Goal: Information Seeking & Learning: Check status

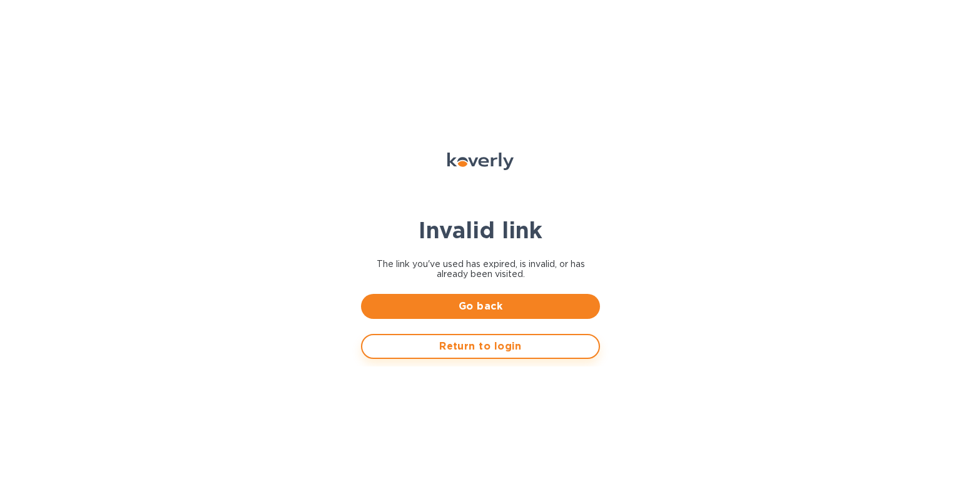
click at [474, 341] on span "Return to login" at bounding box center [480, 346] width 216 height 15
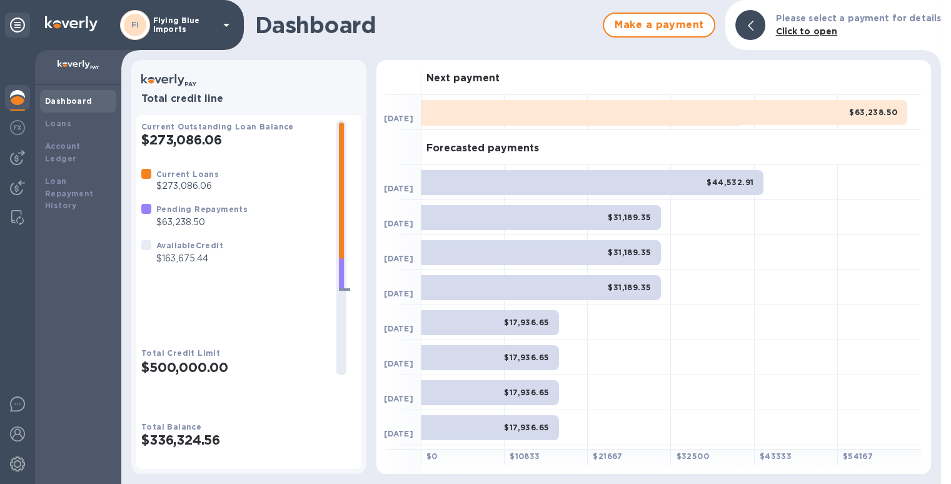
click at [213, 27] on p "Flying Blue Imports" at bounding box center [184, 25] width 63 height 18
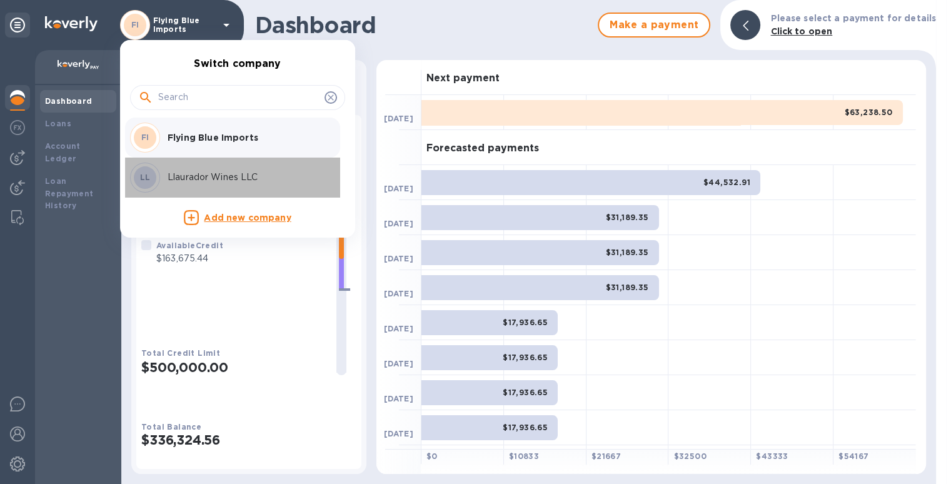
click at [220, 169] on div "LL Llaurador Wines LLC" at bounding box center [227, 178] width 195 height 30
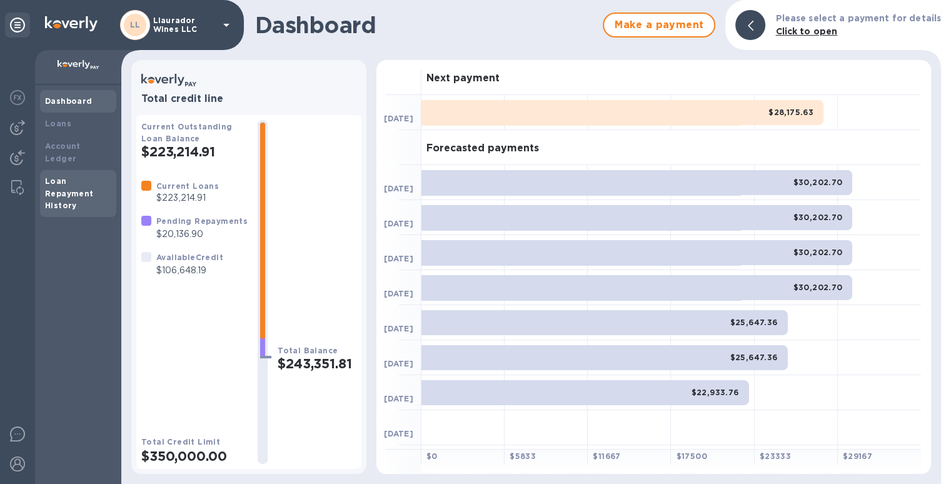
click at [54, 180] on b "Loan Repayment History" at bounding box center [69, 193] width 49 height 34
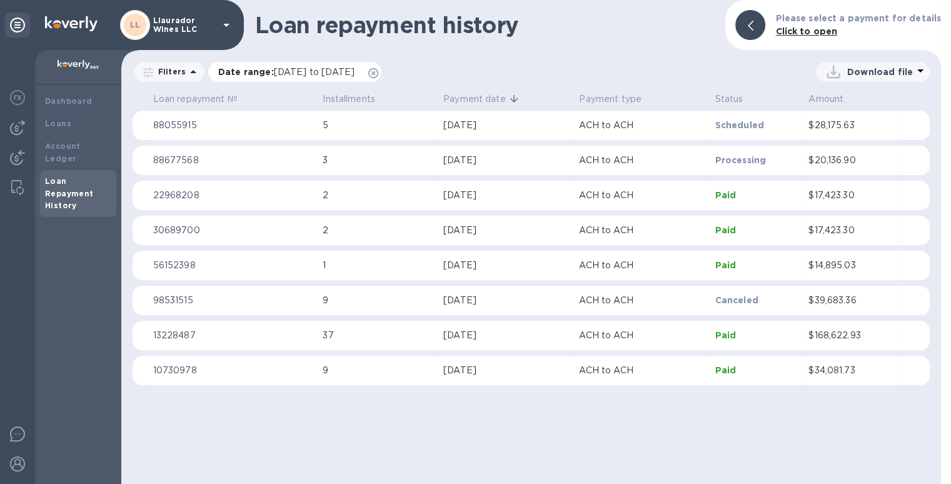
click at [378, 73] on icon at bounding box center [373, 73] width 10 height 10
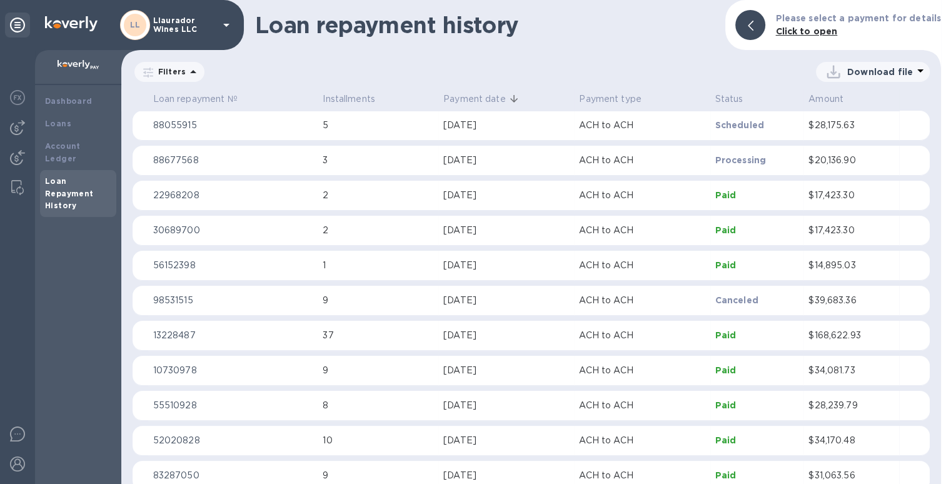
click at [866, 73] on p "Download file" at bounding box center [881, 72] width 66 height 13
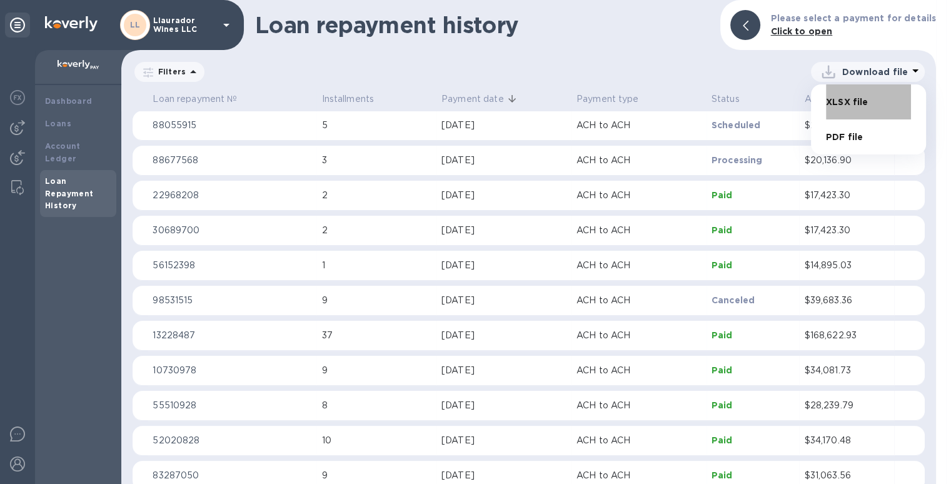
click at [846, 101] on li "XLSX file" at bounding box center [868, 101] width 85 height 35
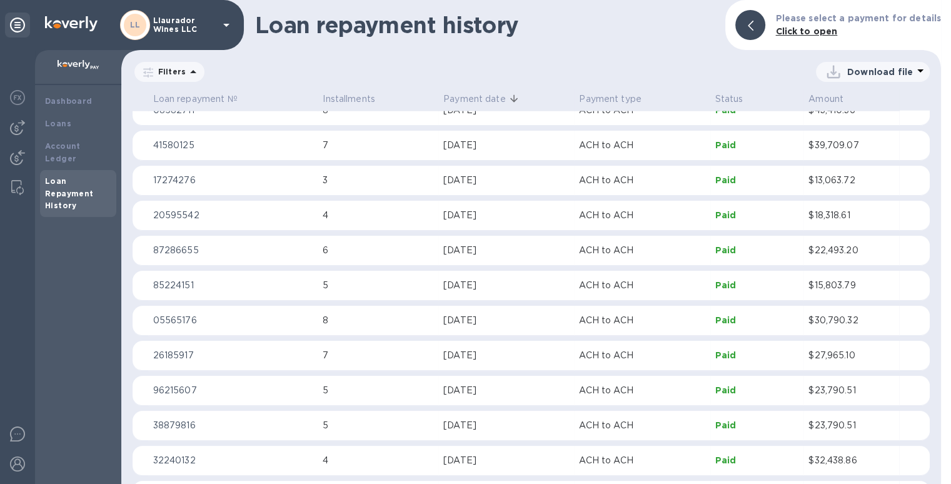
scroll to position [3190, 0]
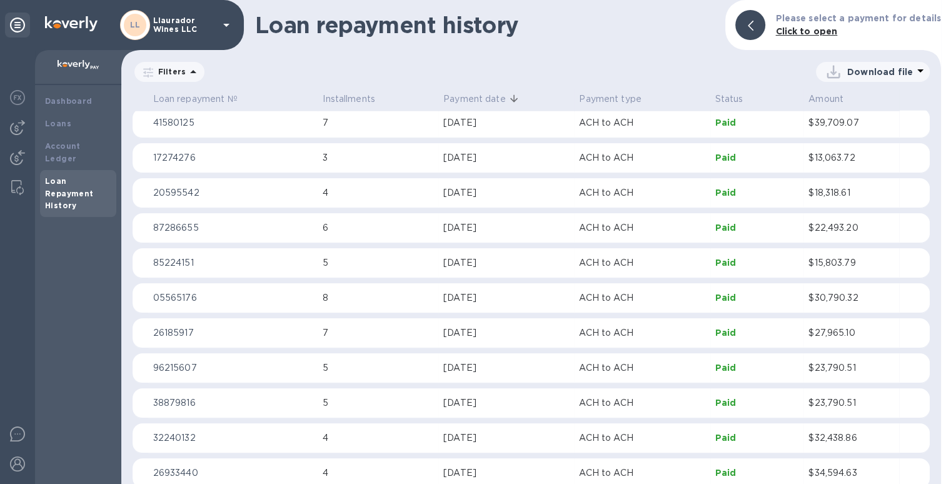
click at [806, 31] on b "Click to open" at bounding box center [807, 31] width 62 height 10
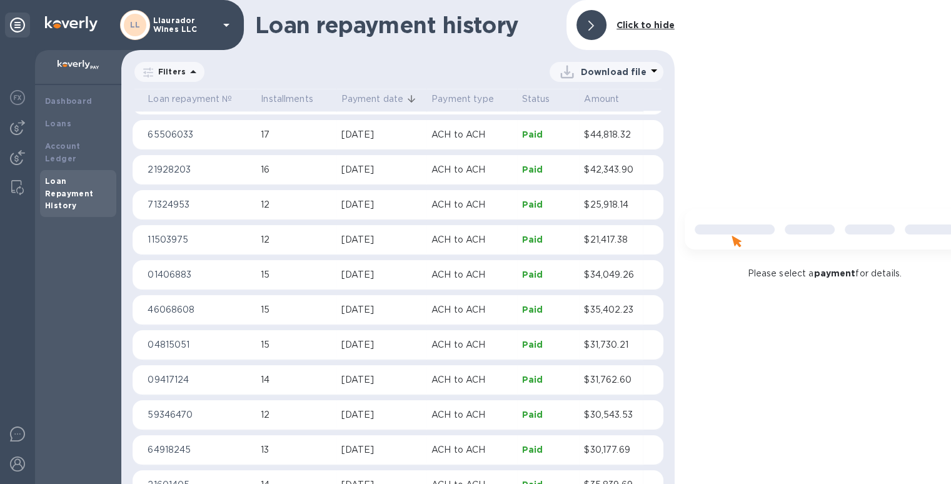
scroll to position [1814, 0]
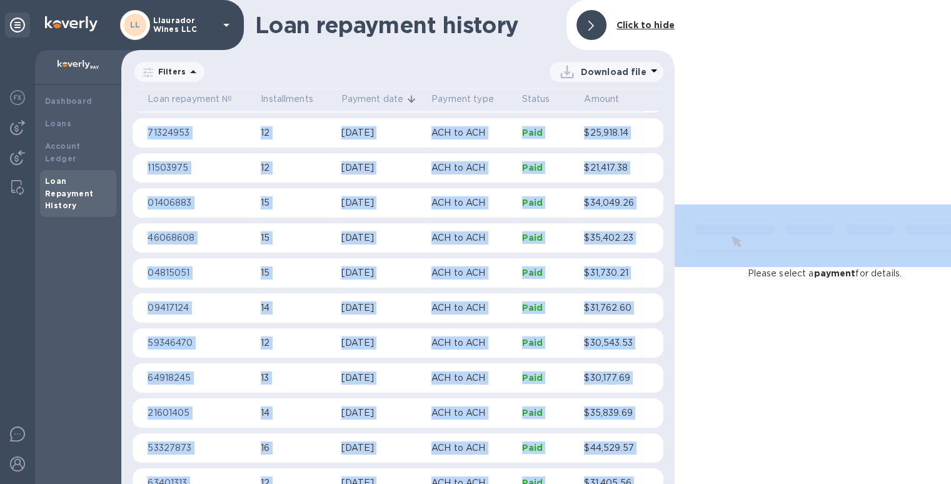
drag, startPoint x: 668, startPoint y: 248, endPoint x: 669, endPoint y: 355, distance: 107.0
click at [674, 426] on div "Loan repayment № Installments Payment date Payment type Status Amount 88055915 …" at bounding box center [398, 286] width 554 height 395
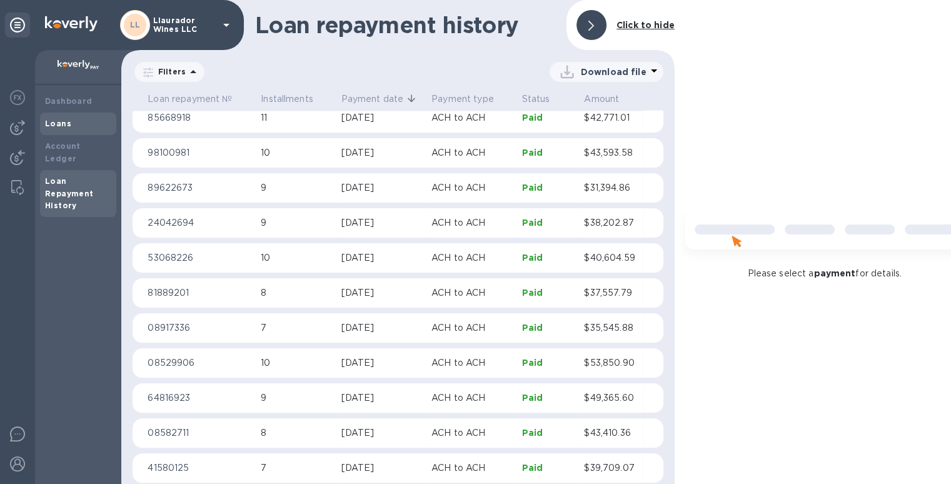
scroll to position [2470, 0]
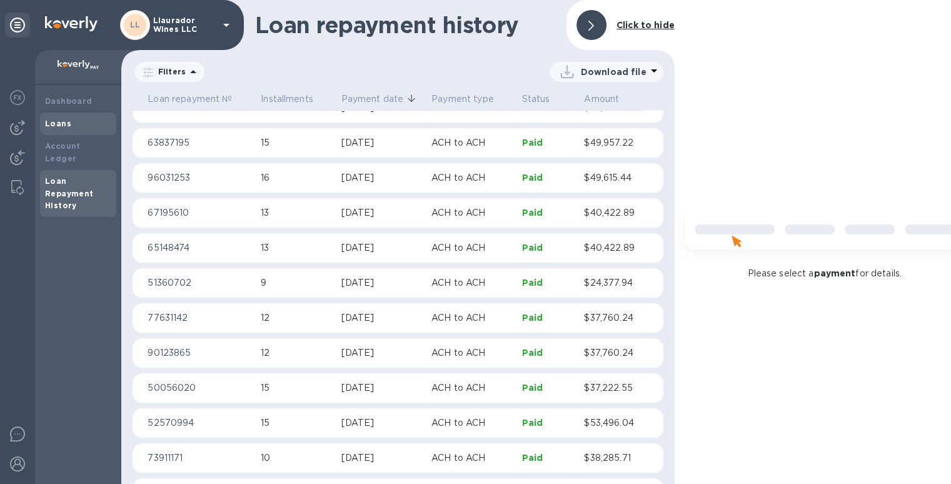
click at [43, 113] on div "Loans" at bounding box center [78, 124] width 76 height 23
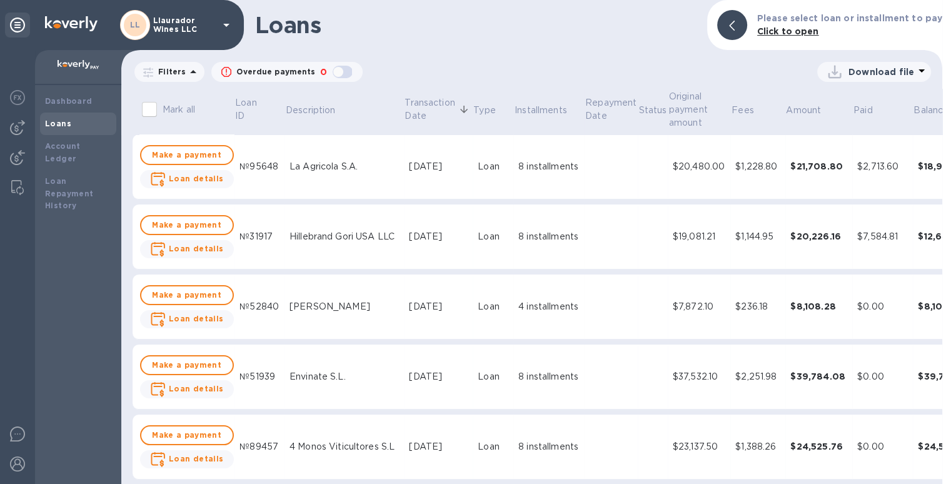
scroll to position [10, 0]
click at [316, 104] on p "Description" at bounding box center [310, 110] width 49 height 13
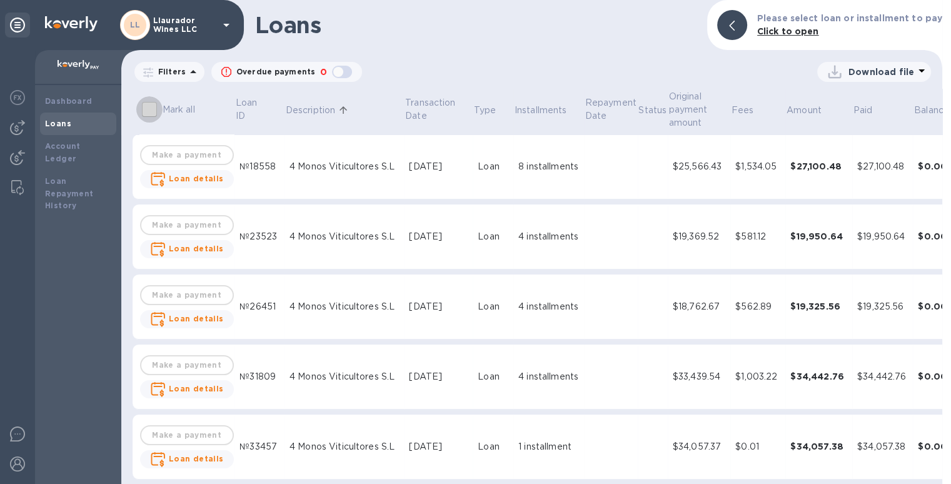
click at [147, 100] on input "Mark all" at bounding box center [149, 109] width 26 height 26
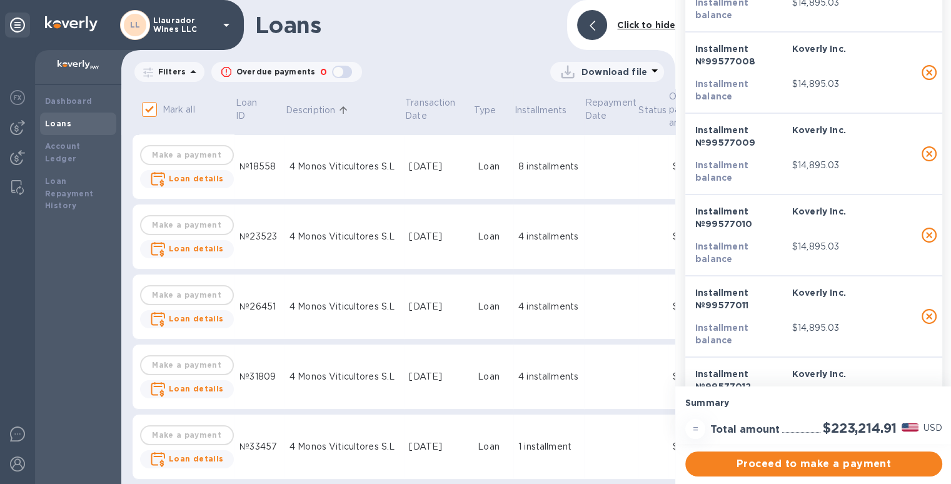
scroll to position [2940, 0]
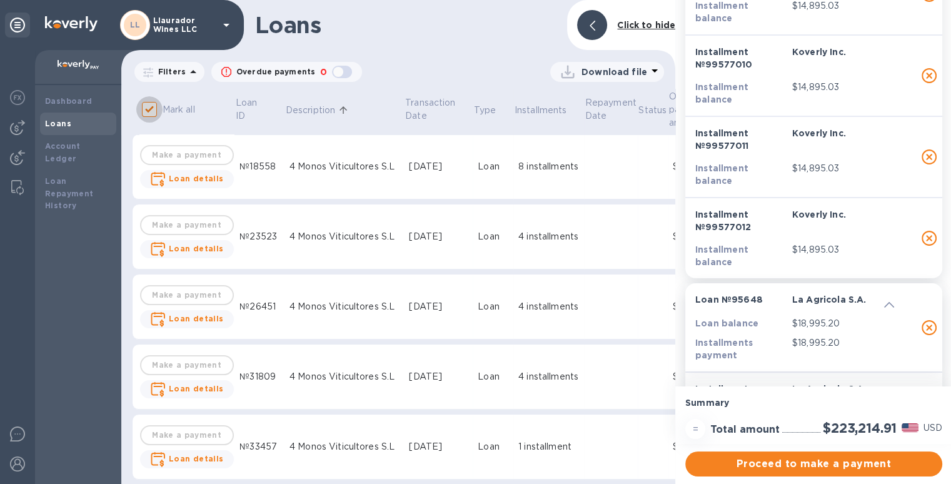
click at [148, 98] on input "Mark all" at bounding box center [149, 109] width 26 height 26
checkbox input "false"
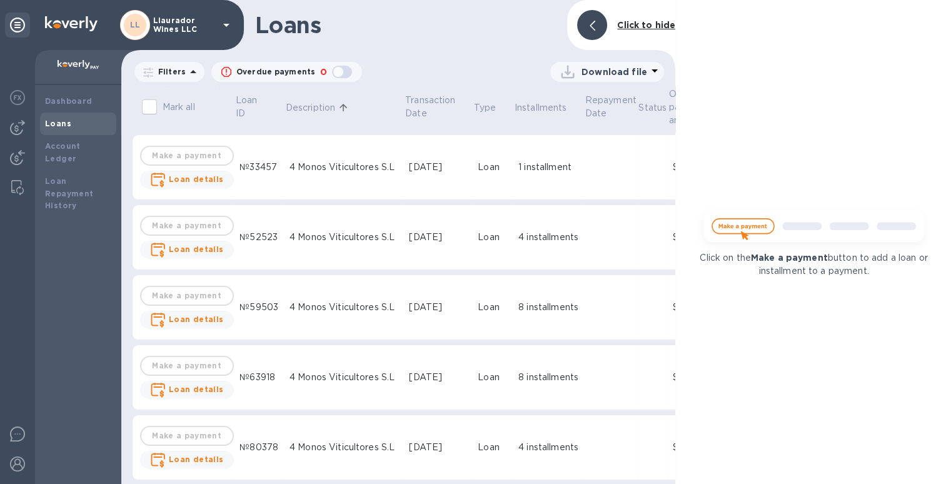
scroll to position [188, 0]
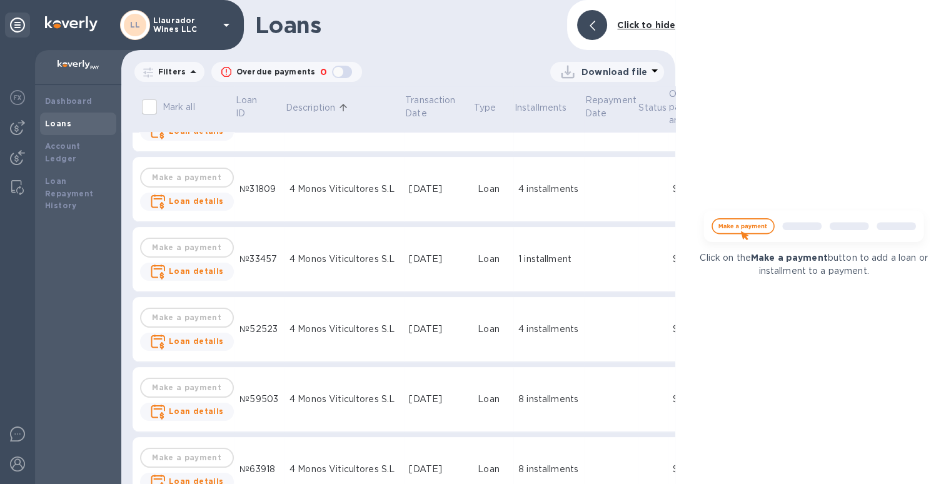
click at [596, 11] on div at bounding box center [592, 25] width 30 height 30
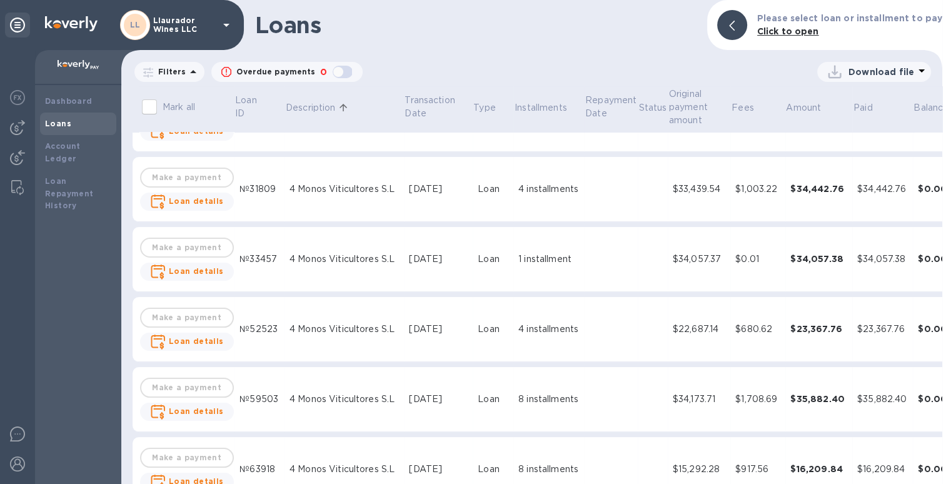
click at [861, 66] on p "Download file" at bounding box center [882, 72] width 66 height 13
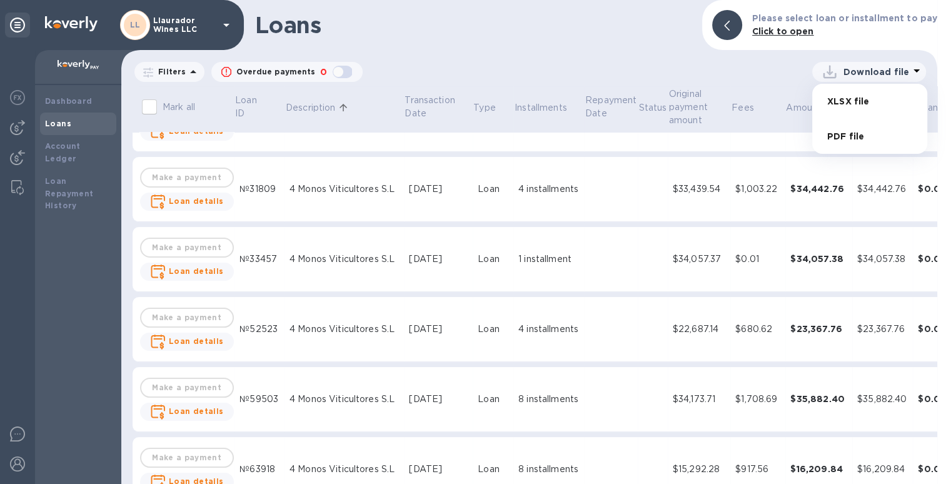
scroll to position [0, 0]
click at [853, 103] on li "XLSX file" at bounding box center [870, 101] width 85 height 35
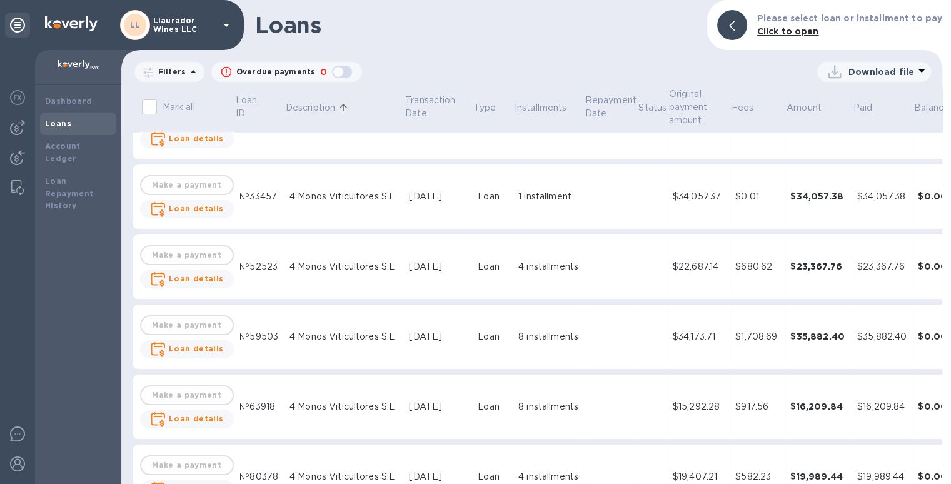
scroll to position [688, 0]
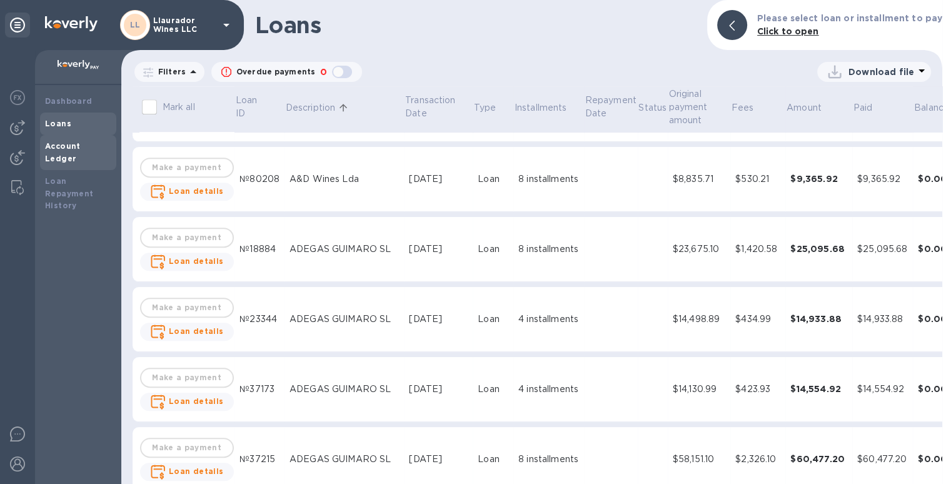
click at [65, 151] on div "Account Ledger" at bounding box center [78, 152] width 66 height 25
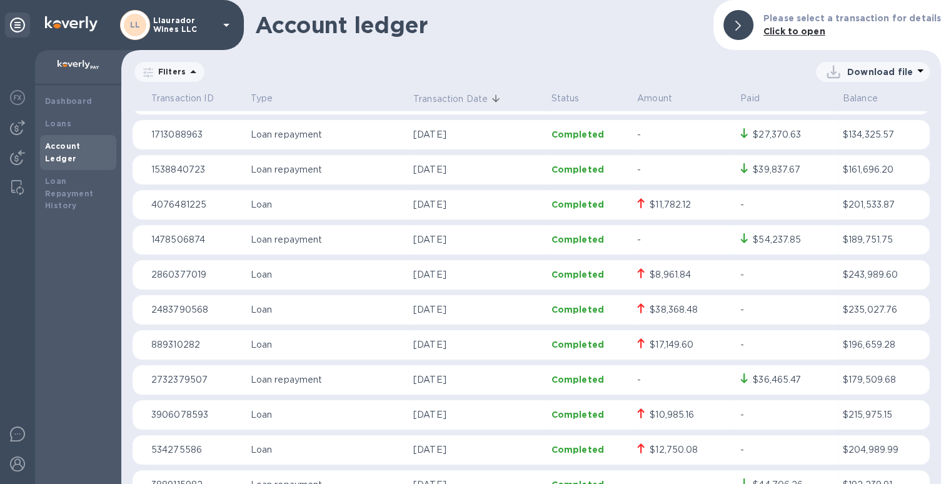
scroll to position [3628, 0]
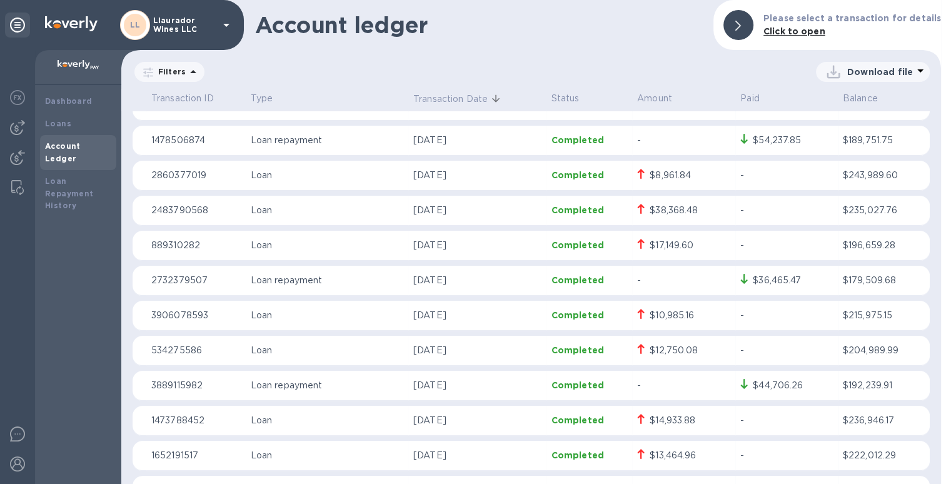
click at [780, 283] on div "$36,465.47" at bounding box center [777, 280] width 48 height 13
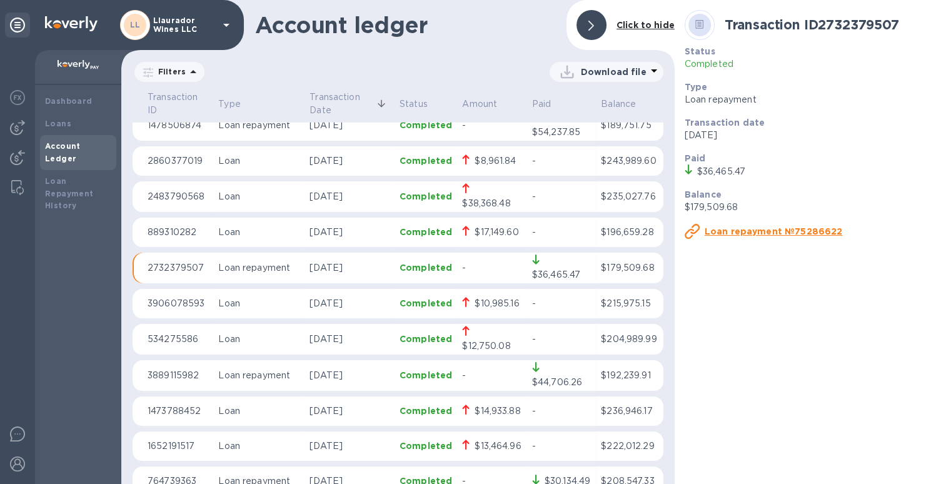
scroll to position [3707, 0]
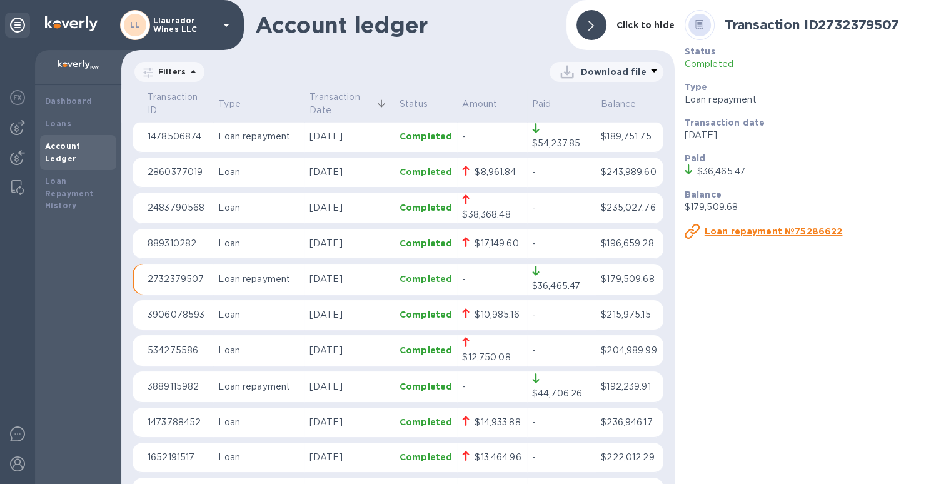
click at [784, 234] on u "Loan repayment №75286622" at bounding box center [774, 231] width 138 height 10
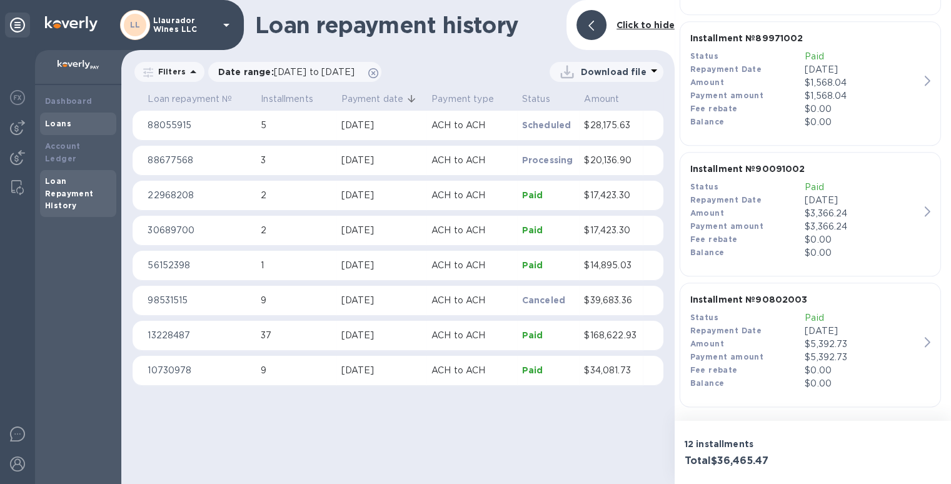
click at [76, 119] on div "Loans" at bounding box center [78, 124] width 66 height 13
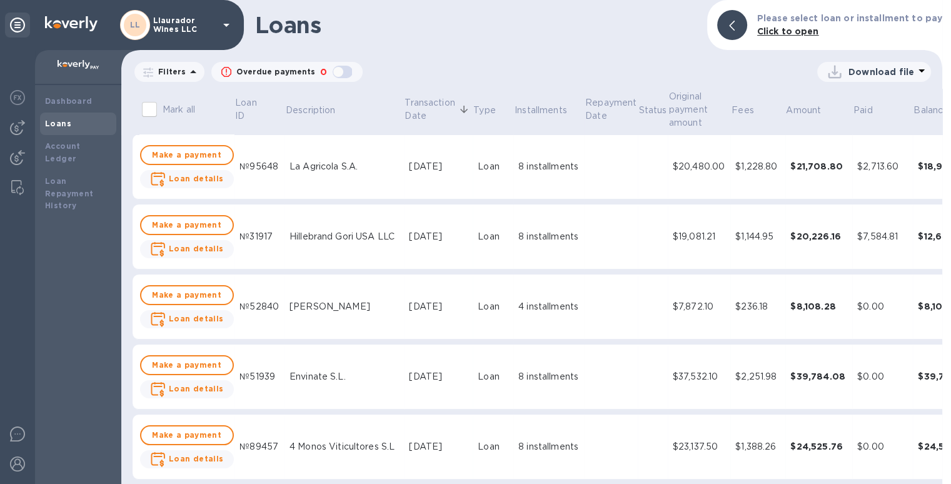
click at [186, 72] on icon at bounding box center [193, 71] width 15 height 15
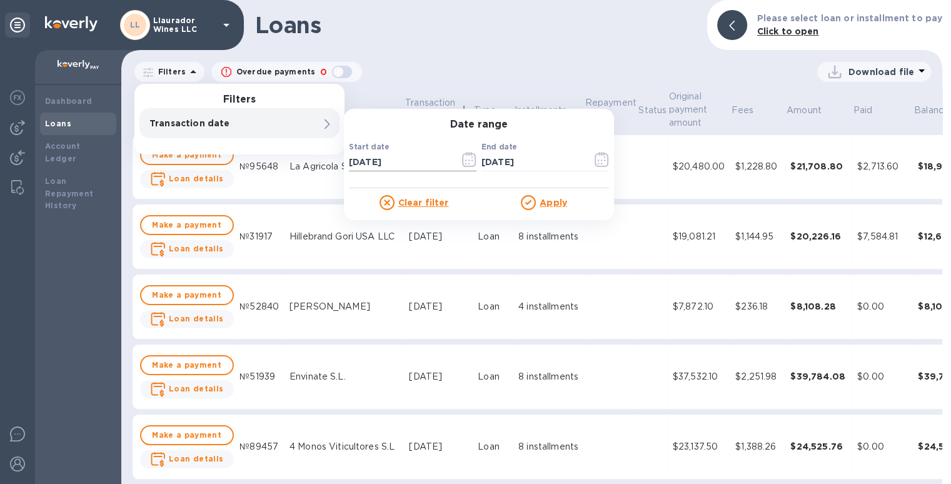
click at [469, 161] on icon "button" at bounding box center [469, 159] width 14 height 15
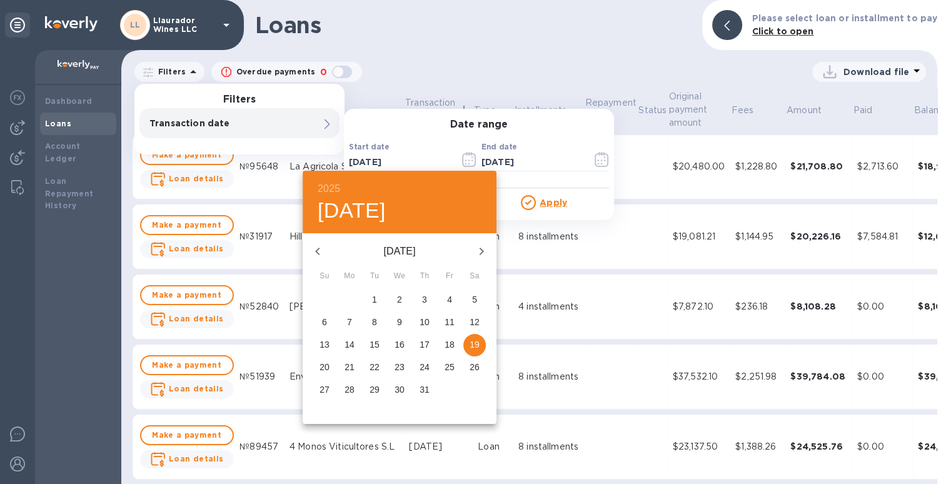
click at [316, 251] on icon "button" at bounding box center [317, 252] width 4 height 8
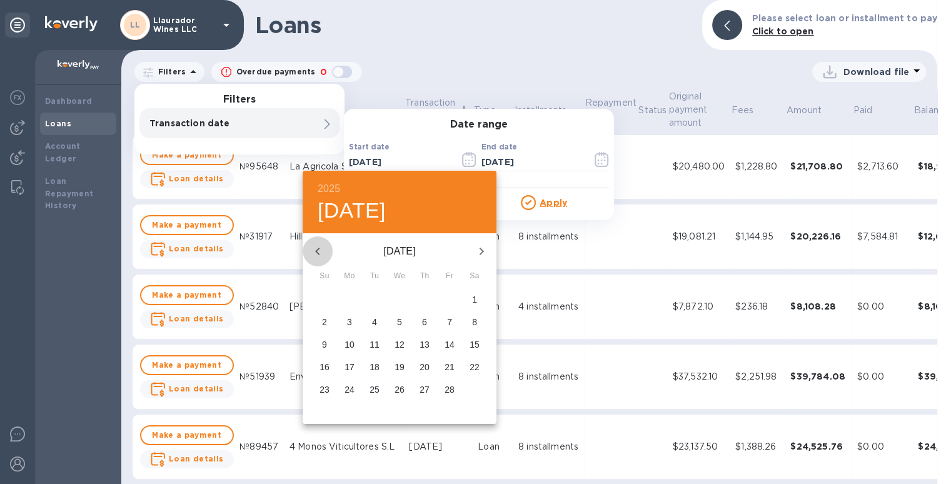
click at [316, 251] on icon "button" at bounding box center [317, 252] width 4 height 8
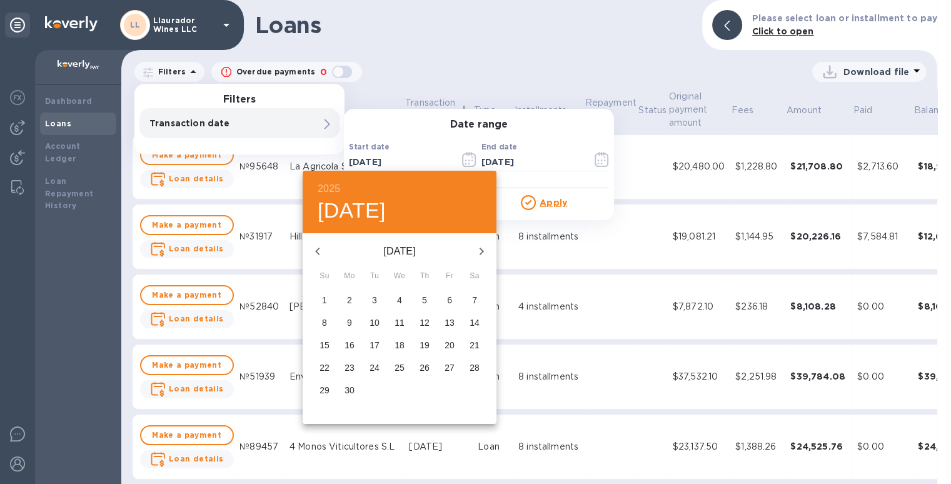
click at [316, 251] on icon "button" at bounding box center [317, 252] width 4 height 8
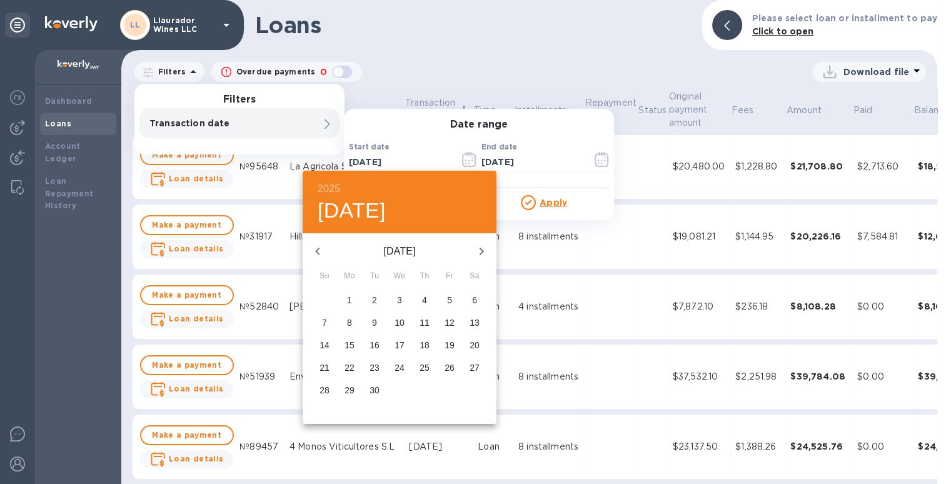
click at [316, 251] on icon "button" at bounding box center [317, 252] width 4 height 8
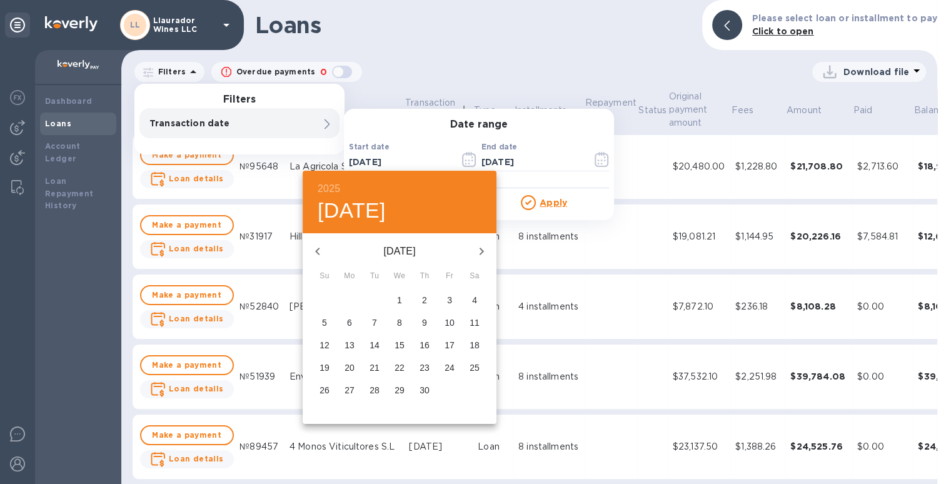
click at [316, 251] on icon "button" at bounding box center [317, 252] width 4 height 8
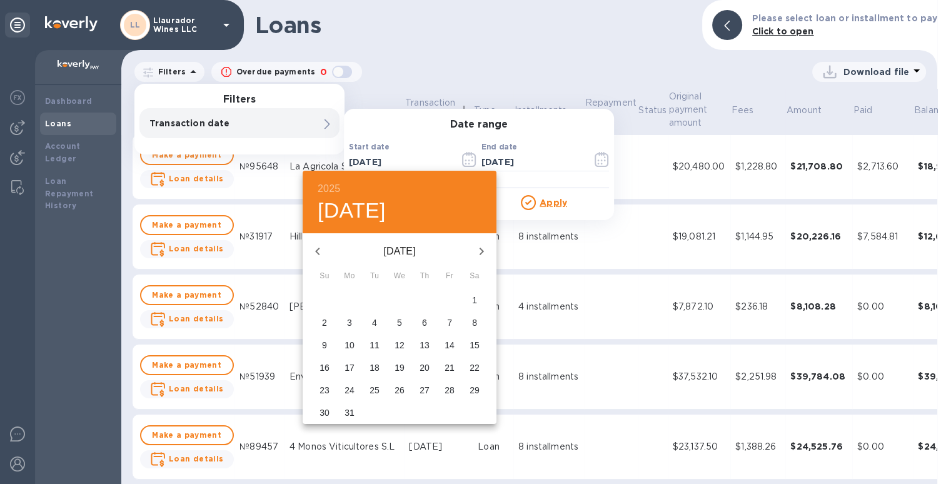
click at [316, 251] on icon "button" at bounding box center [317, 252] width 4 height 8
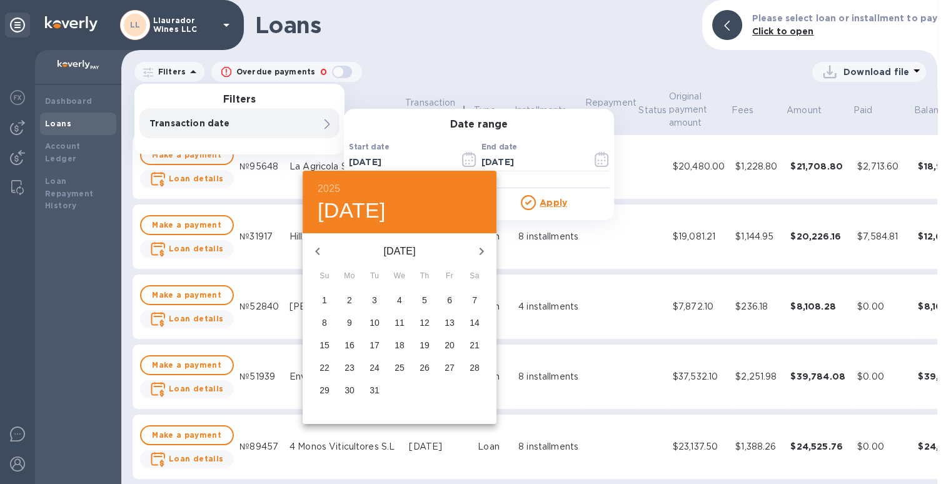
click at [316, 251] on icon "button" at bounding box center [317, 252] width 4 height 8
click at [425, 300] on p "1" at bounding box center [424, 299] width 5 height 13
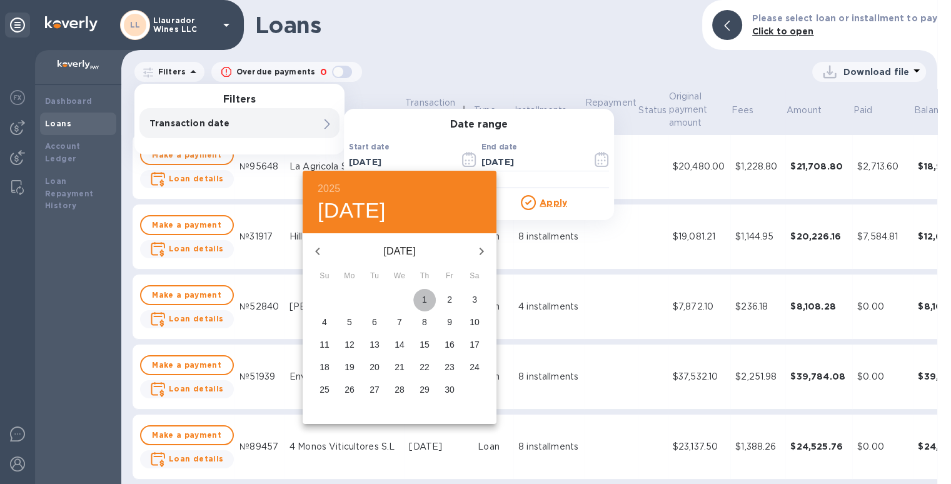
type input "09/01/2022"
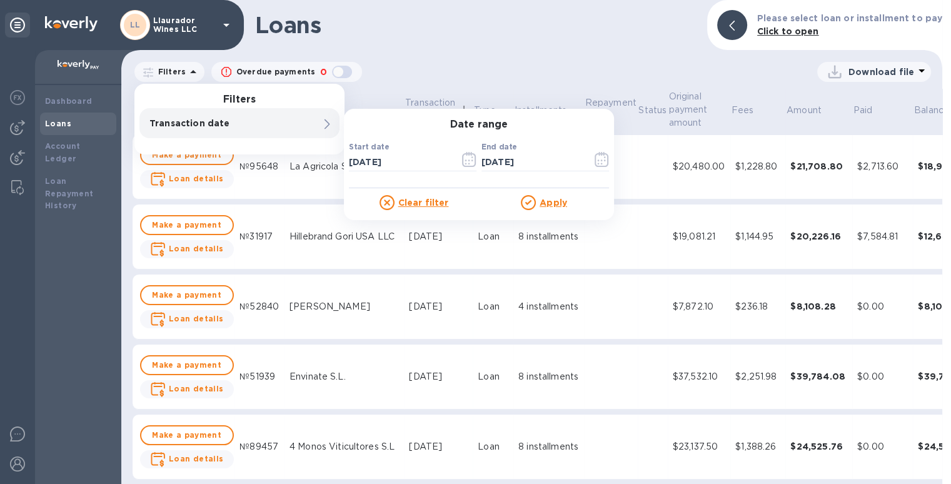
click at [540, 203] on u "Apply" at bounding box center [554, 203] width 28 height 10
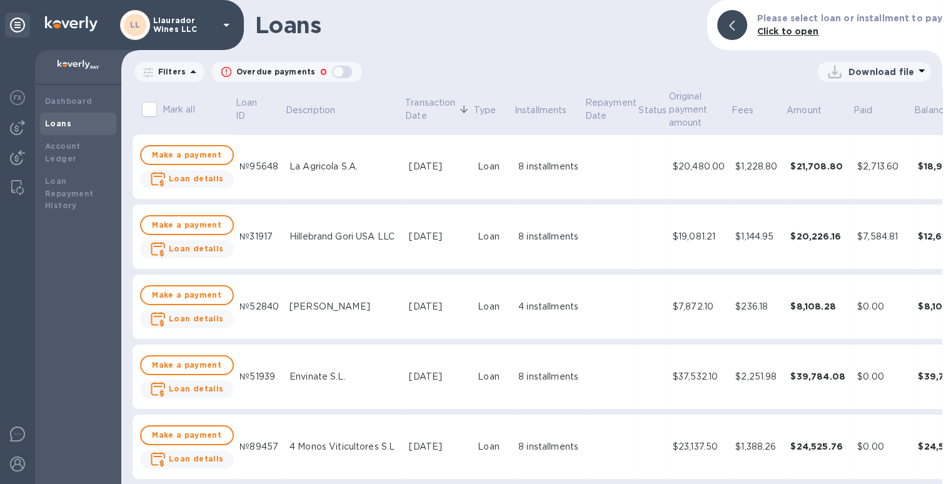
click at [879, 71] on p "Download file" at bounding box center [882, 72] width 66 height 13
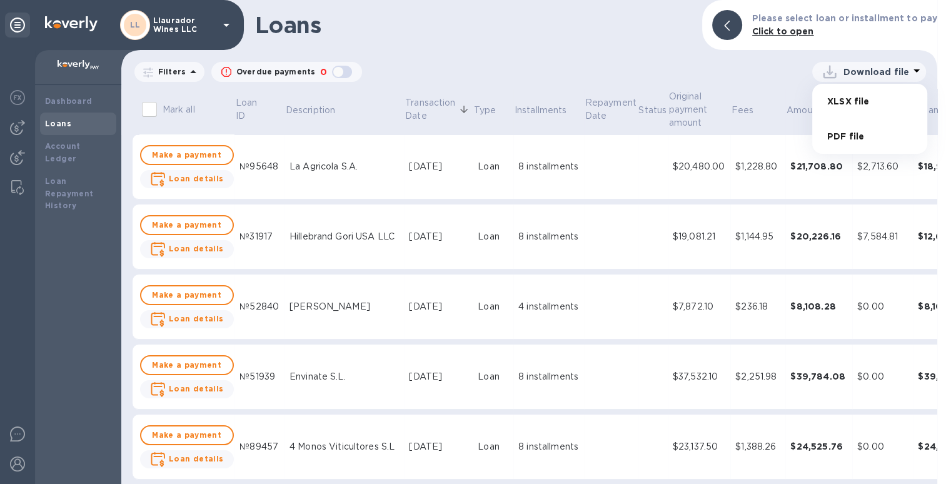
click at [841, 102] on li "XLSX file" at bounding box center [870, 101] width 85 height 35
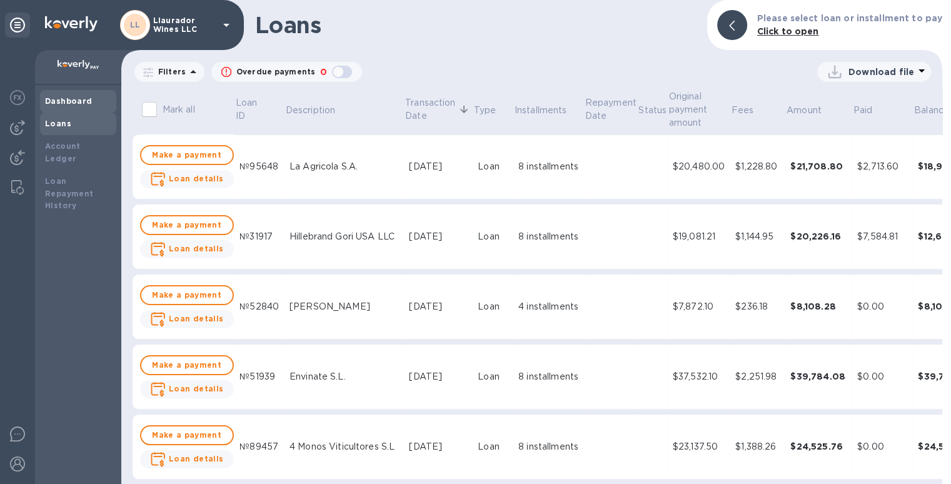
click at [66, 97] on b "Dashboard" at bounding box center [69, 100] width 48 height 9
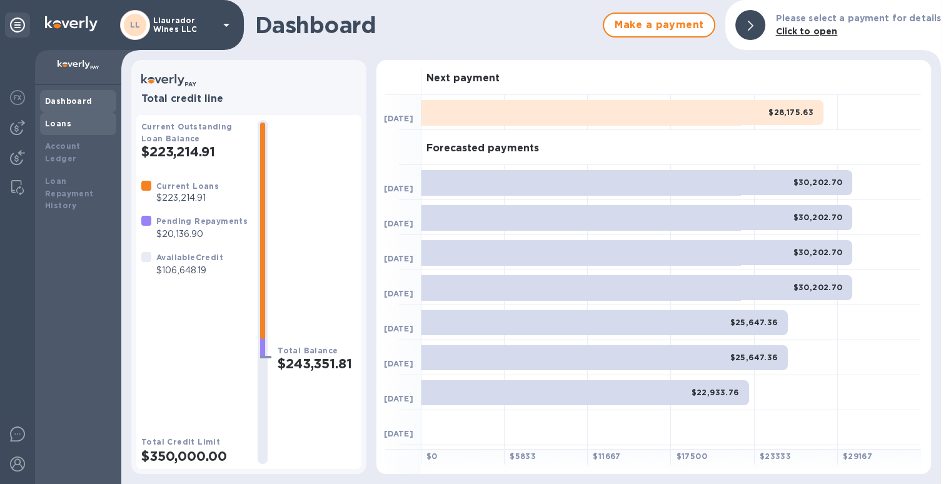
click at [73, 121] on div "Loans" at bounding box center [78, 124] width 66 height 13
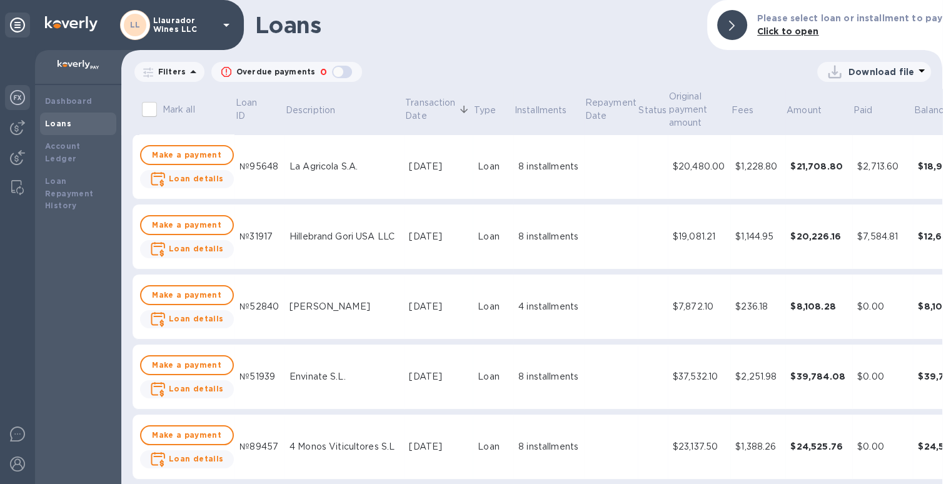
click at [13, 91] on img at bounding box center [17, 97] width 15 height 15
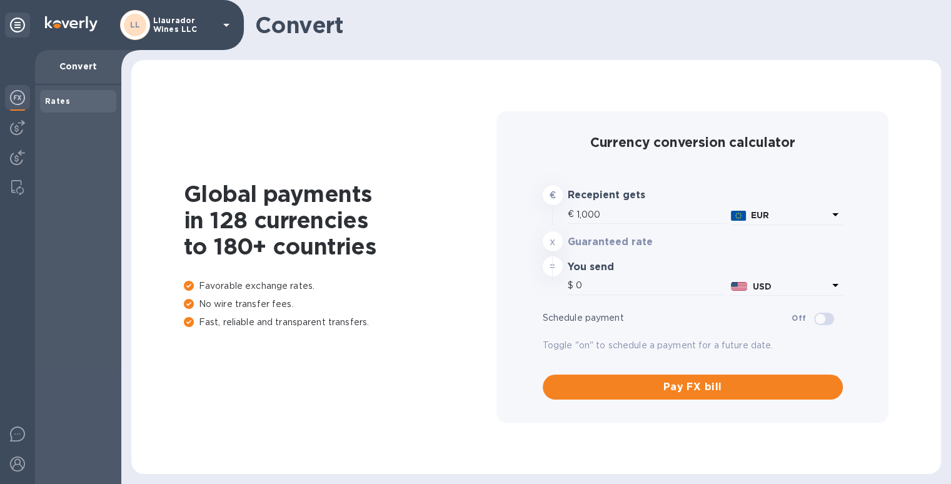
type input "1,174.06"
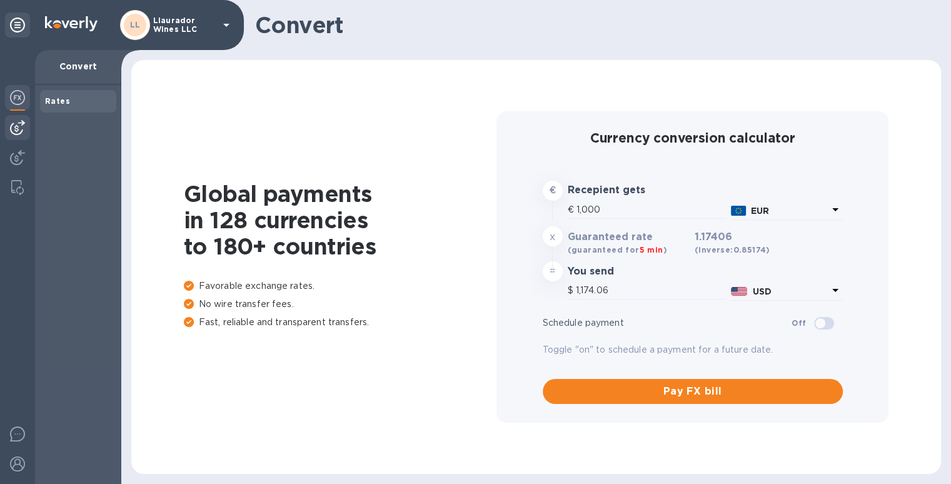
click at [16, 124] on img at bounding box center [17, 127] width 15 height 15
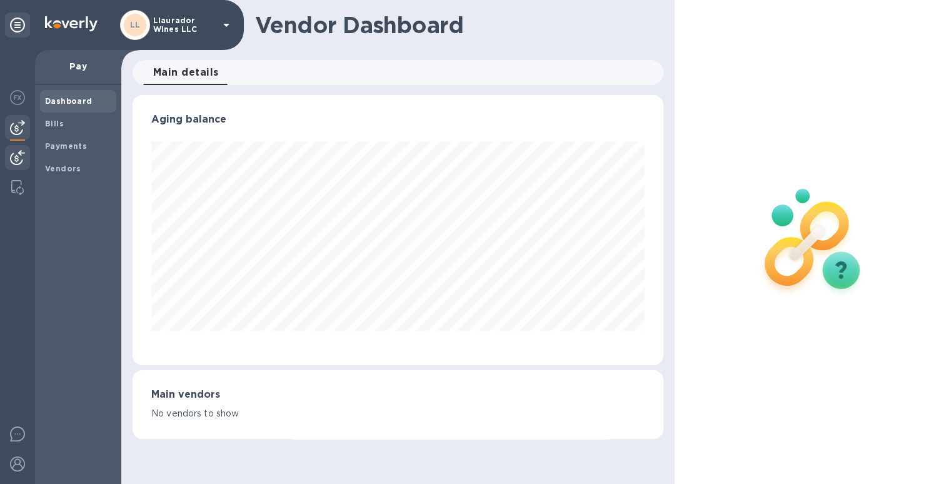
scroll to position [270, 530]
click at [20, 157] on img at bounding box center [17, 157] width 15 height 15
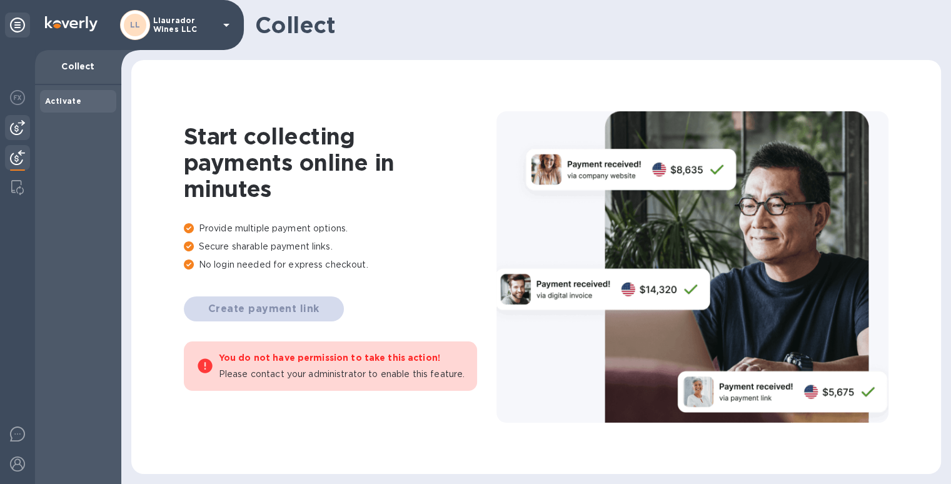
click at [20, 131] on img at bounding box center [17, 127] width 15 height 15
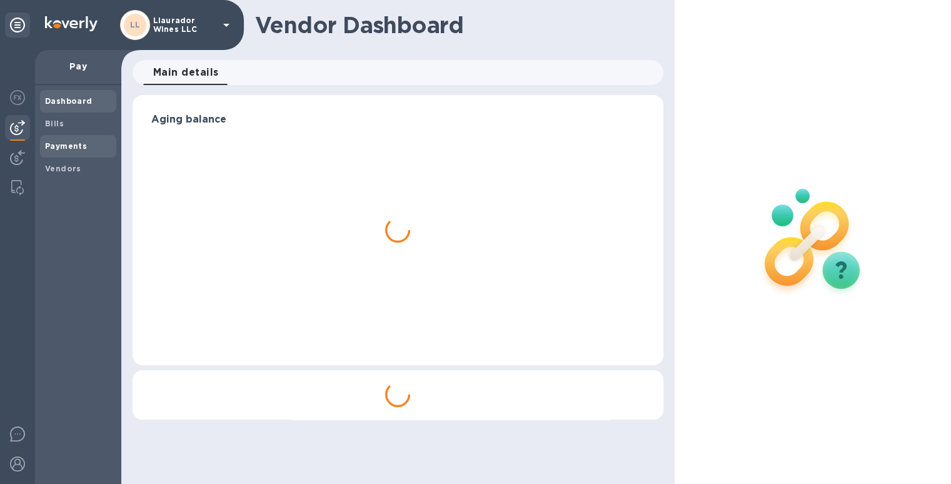
click at [68, 144] on b "Payments" at bounding box center [66, 145] width 42 height 9
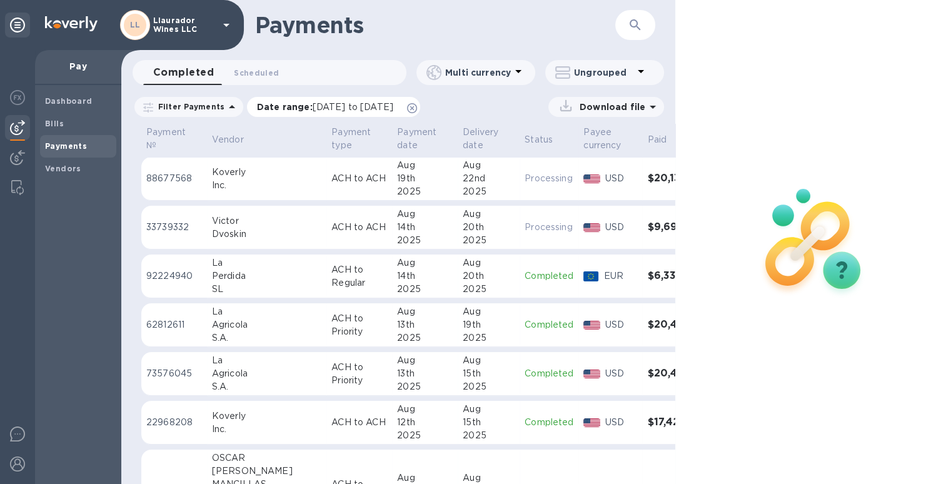
click at [417, 103] on icon at bounding box center [412, 108] width 10 height 10
click at [20, 151] on img at bounding box center [17, 157] width 15 height 15
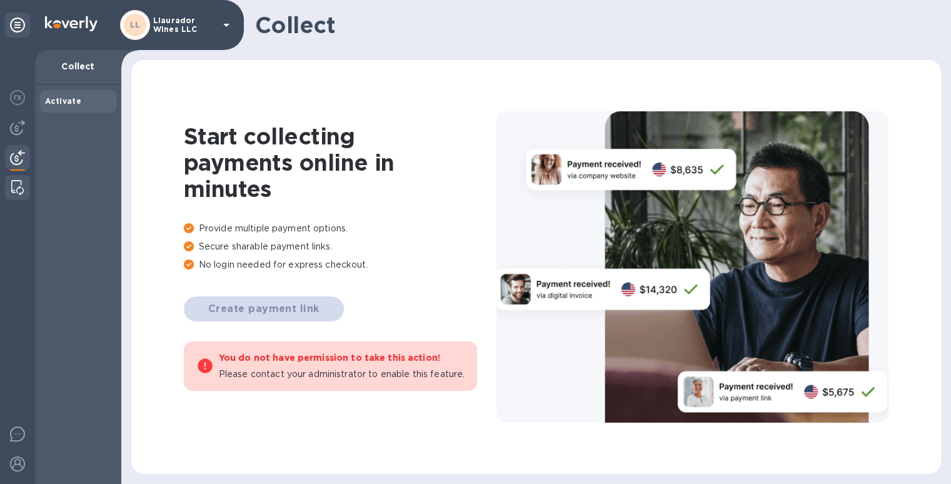
click at [14, 178] on div at bounding box center [17, 187] width 23 height 25
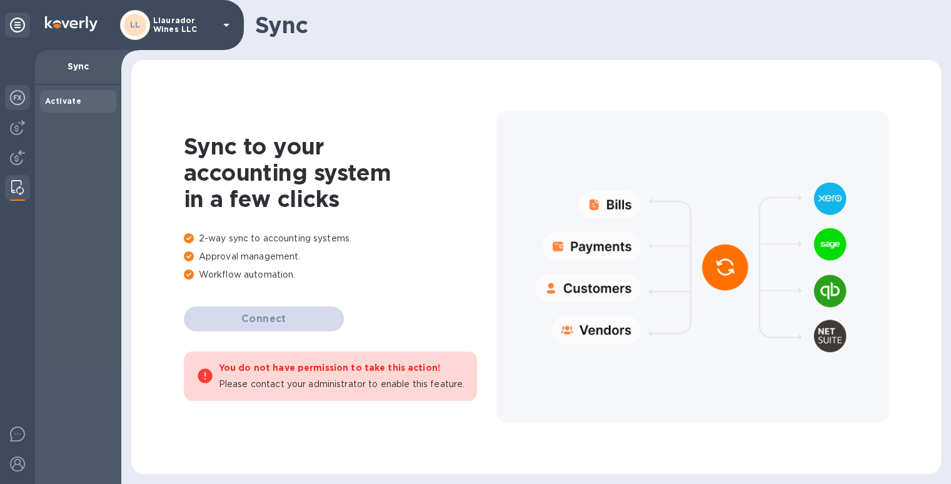
click at [16, 97] on img at bounding box center [17, 97] width 15 height 15
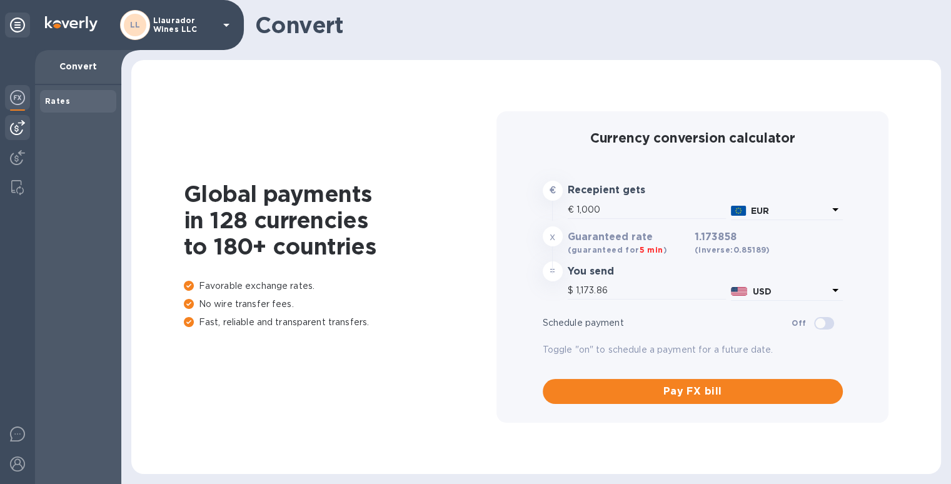
click at [13, 128] on img at bounding box center [17, 127] width 15 height 15
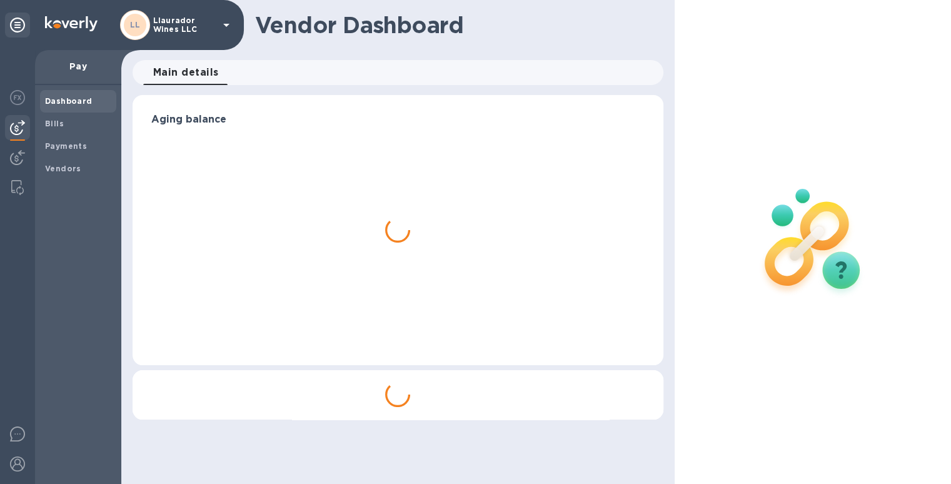
click at [69, 99] on b "Dashboard" at bounding box center [69, 100] width 48 height 9
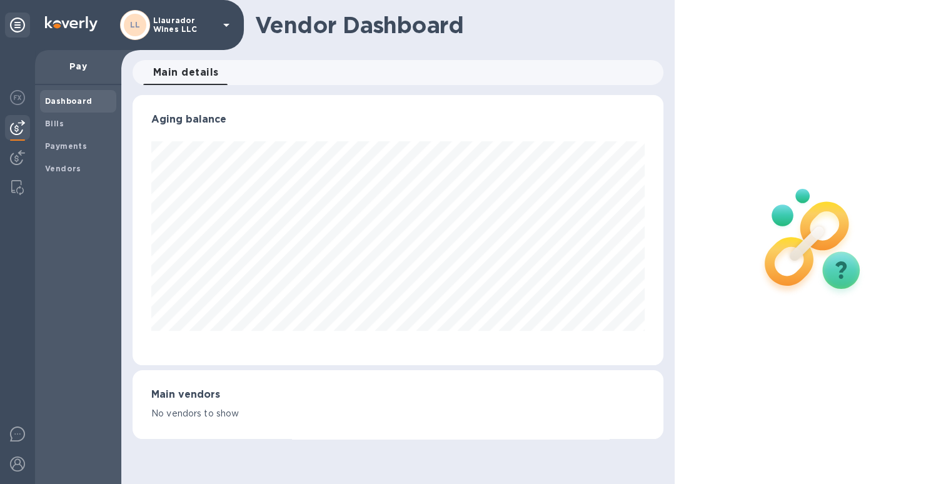
scroll to position [270, 530]
click at [69, 99] on b "Dashboard" at bounding box center [69, 100] width 48 height 9
click at [71, 140] on span "Payments" at bounding box center [66, 146] width 42 height 13
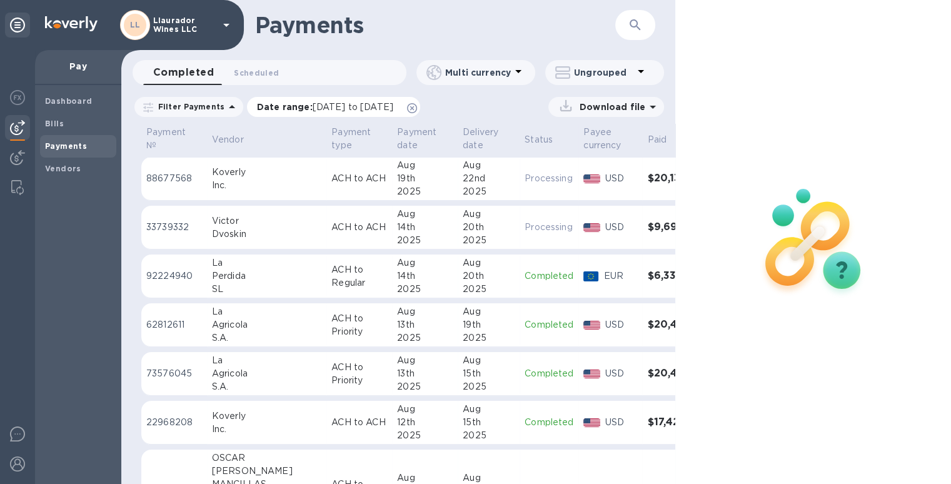
click at [417, 104] on icon at bounding box center [412, 108] width 10 height 10
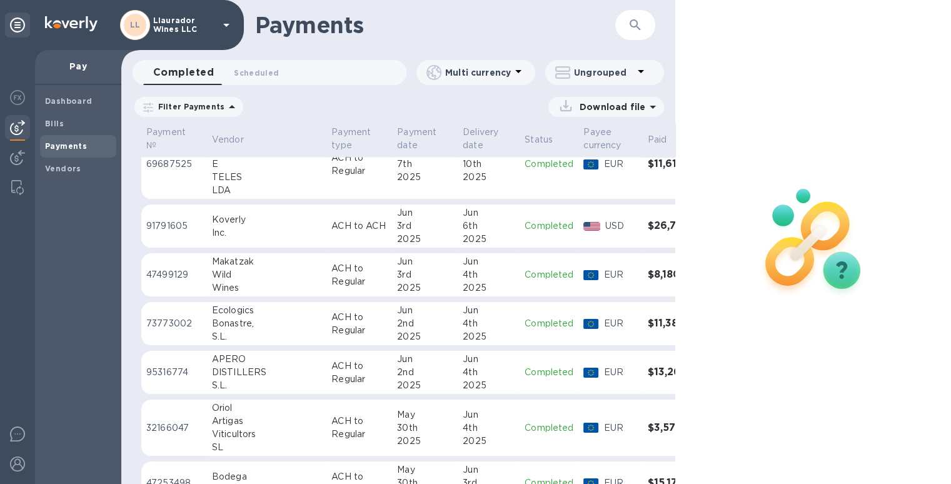
scroll to position [3086, 0]
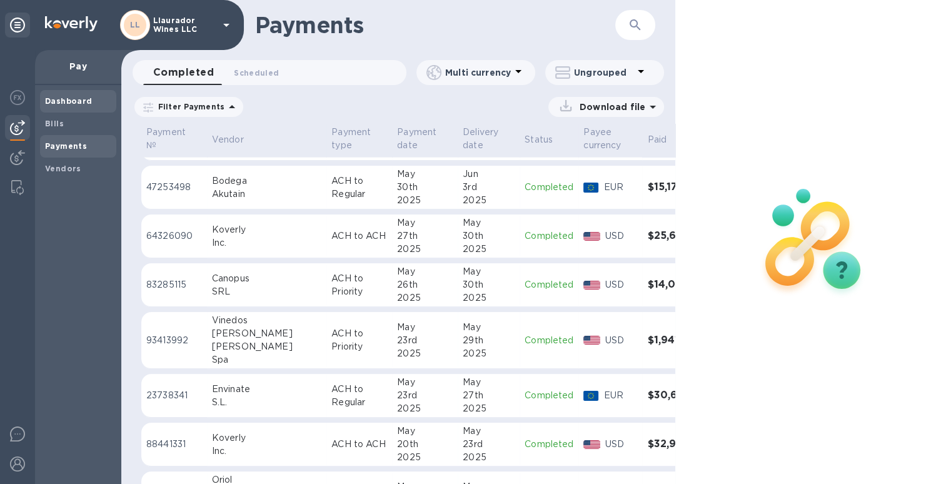
click at [63, 99] on div "Dashboard" at bounding box center [78, 101] width 76 height 23
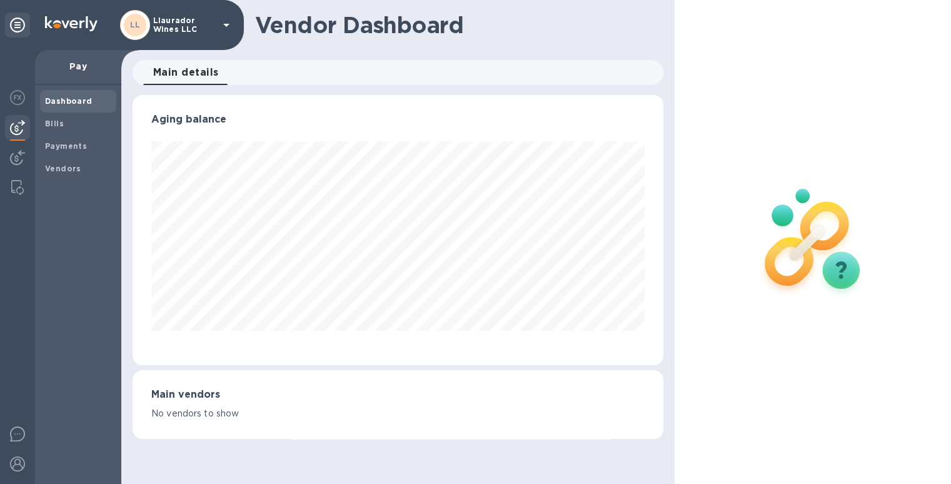
scroll to position [270, 530]
click at [76, 132] on div "Bills" at bounding box center [78, 124] width 76 height 23
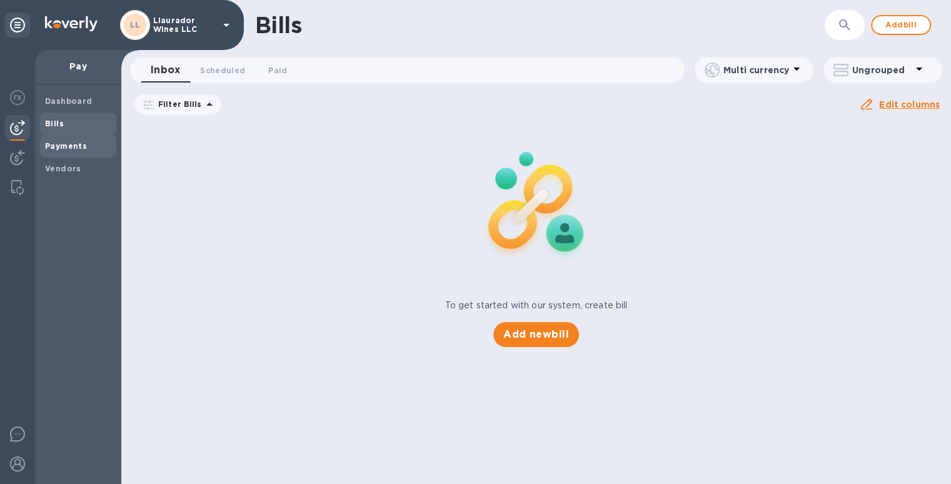
click at [55, 138] on div "Payments" at bounding box center [78, 146] width 76 height 23
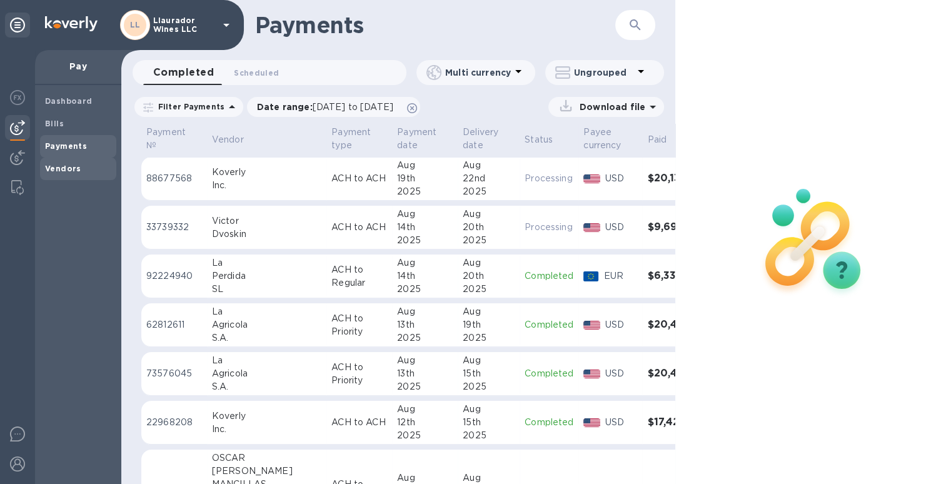
click at [53, 167] on b "Vendors" at bounding box center [63, 168] width 36 height 9
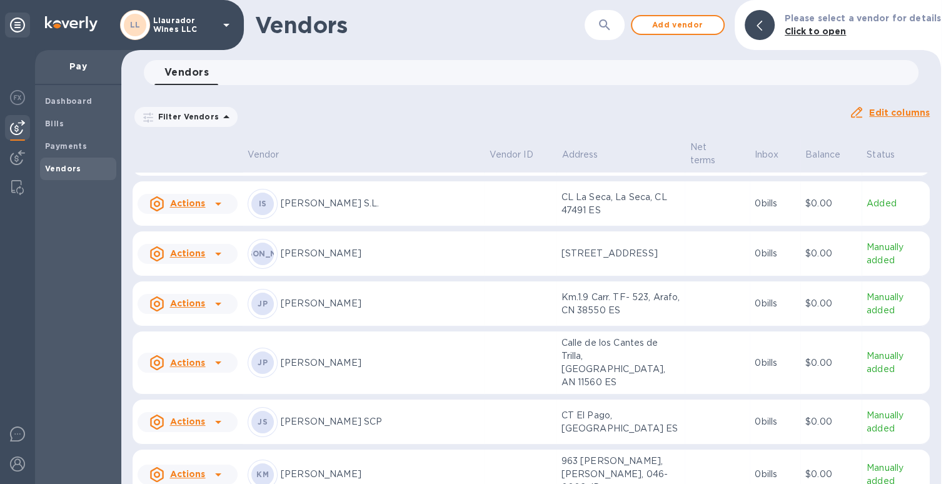
scroll to position [3630, 0]
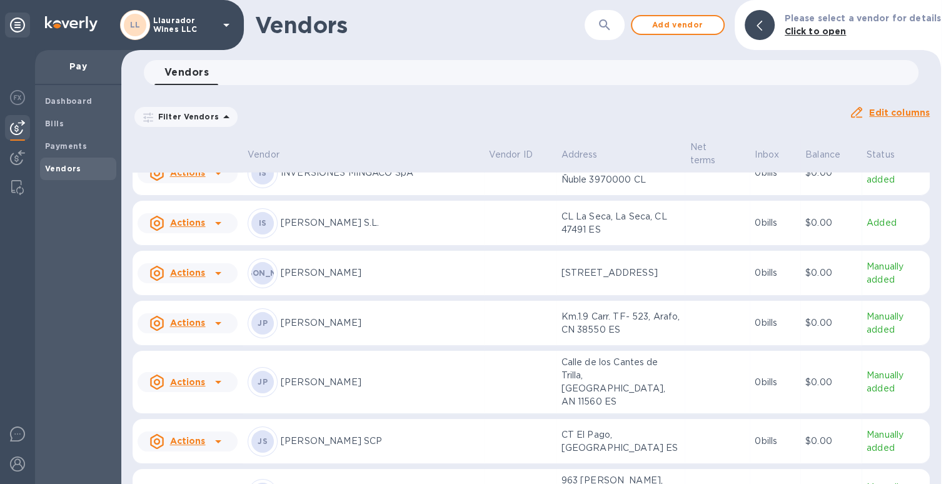
click at [320, 435] on p "Julia Bernet SCP" at bounding box center [380, 441] width 198 height 13
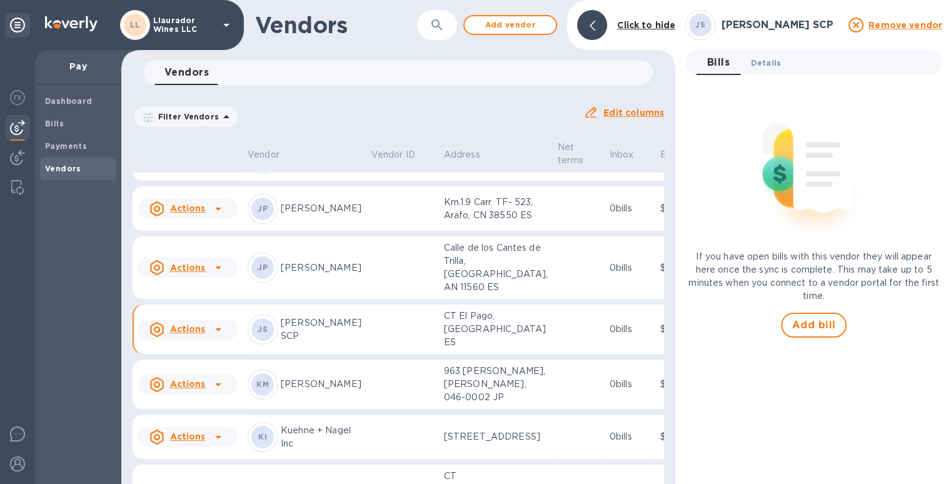
click at [768, 58] on span "Details 0" at bounding box center [766, 62] width 30 height 13
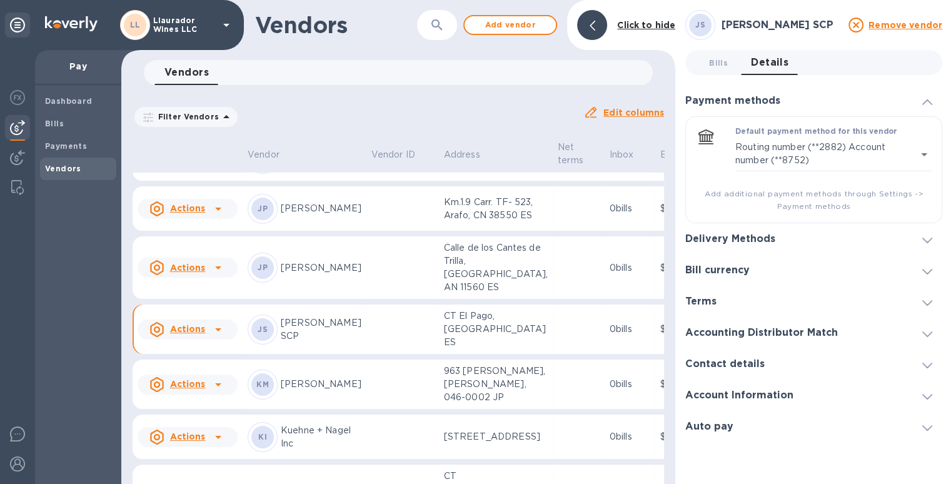
click at [582, 22] on div at bounding box center [592, 25] width 30 height 30
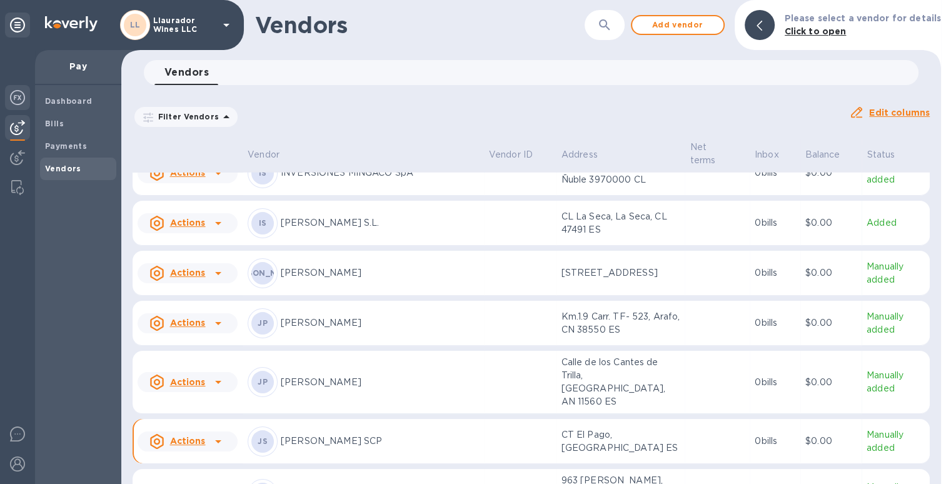
click at [24, 100] on img at bounding box center [17, 97] width 15 height 15
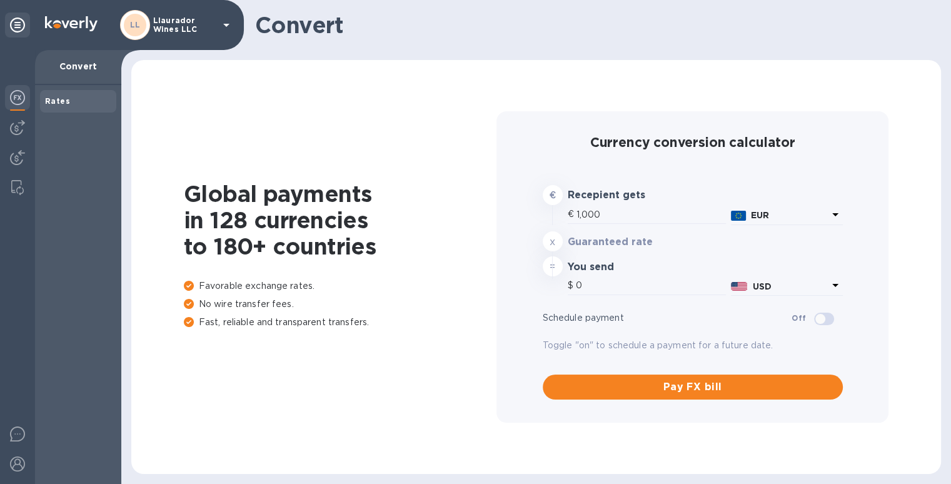
type input "1,173.86"
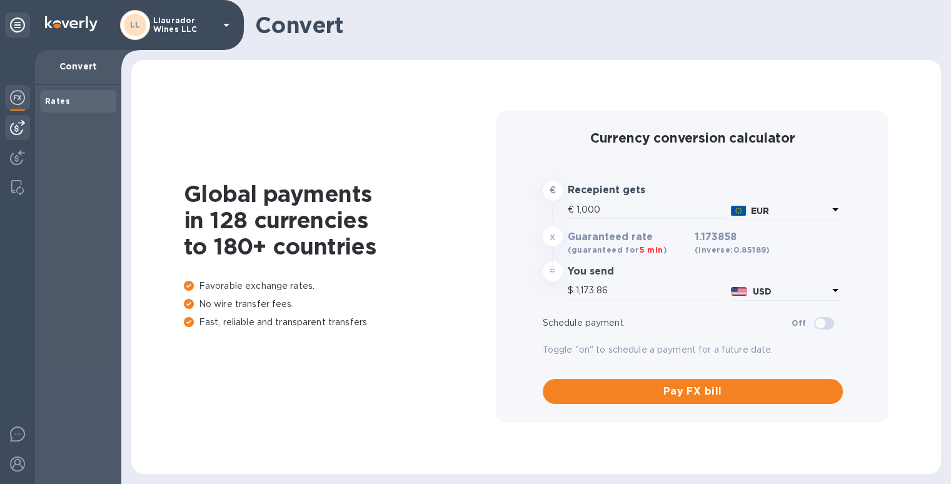
click at [26, 130] on div at bounding box center [17, 127] width 25 height 25
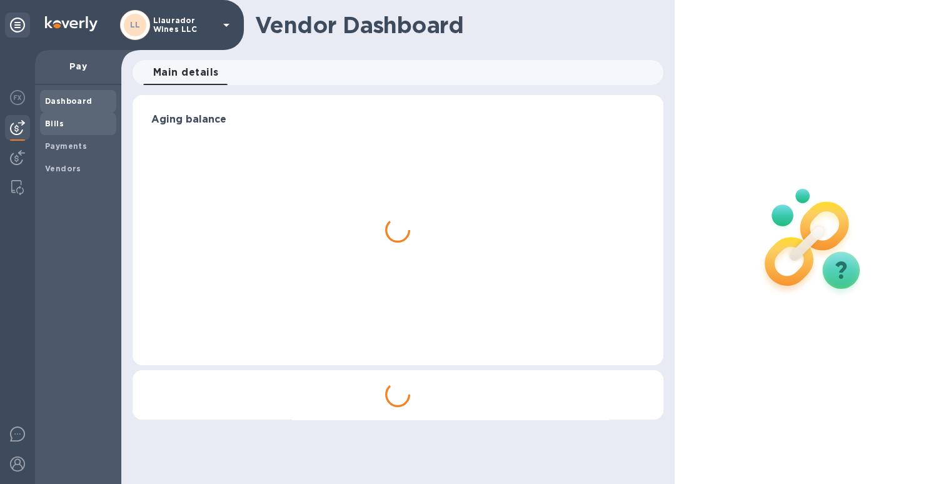
click at [79, 118] on span "Bills" at bounding box center [78, 124] width 66 height 13
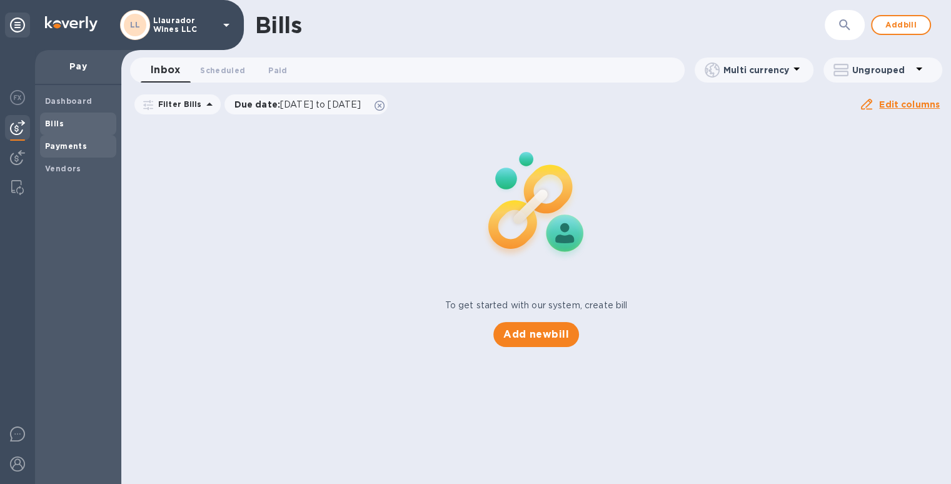
click at [76, 143] on b "Payments" at bounding box center [66, 145] width 42 height 9
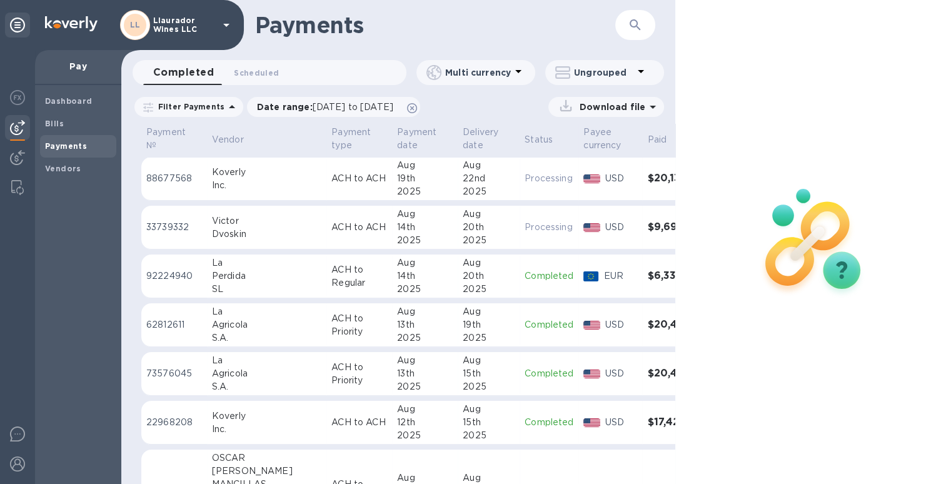
click at [17, 26] on icon at bounding box center [17, 25] width 15 height 15
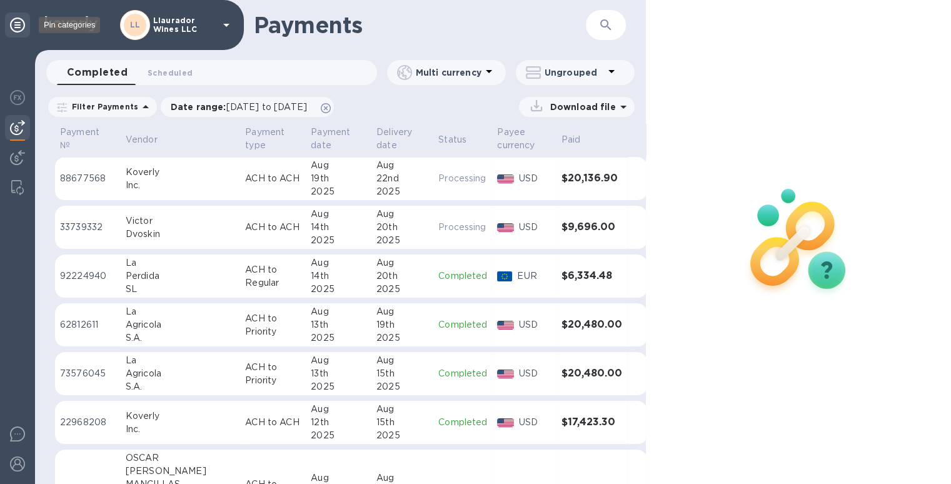
click at [17, 26] on icon at bounding box center [17, 25] width 15 height 15
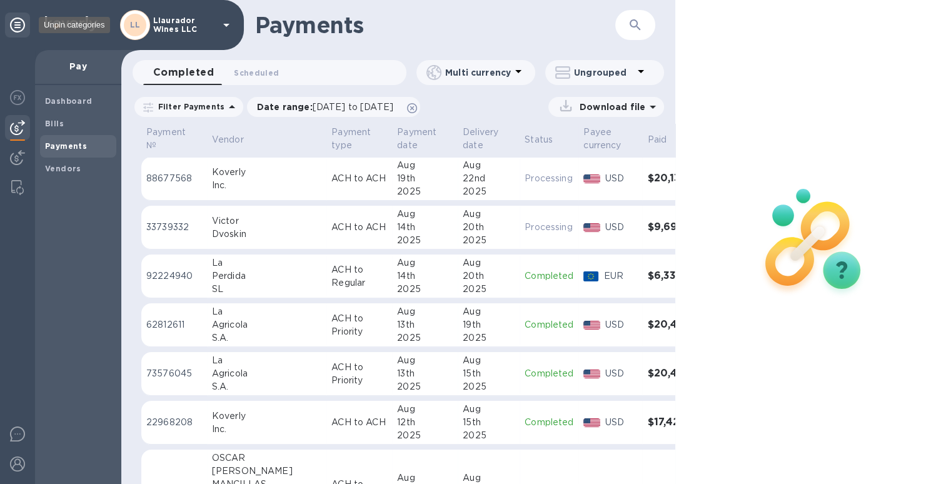
click at [16, 24] on icon at bounding box center [17, 25] width 15 height 15
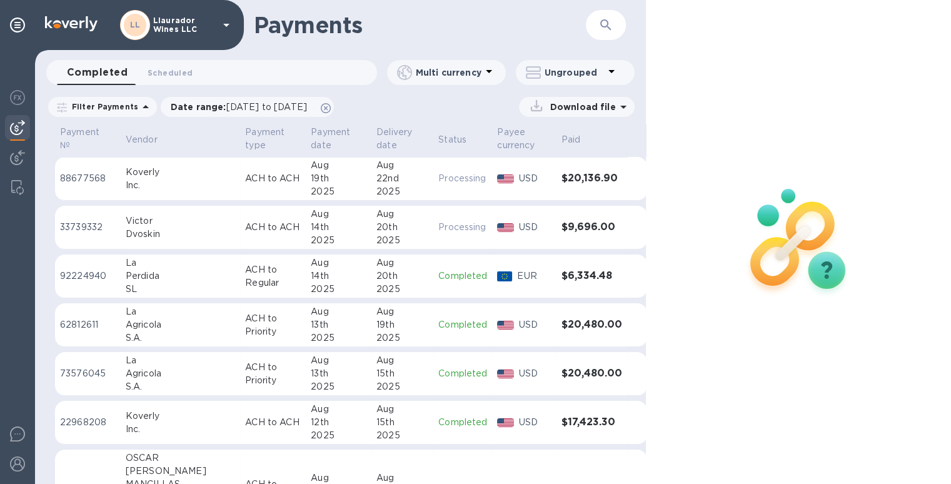
click at [230, 23] on icon at bounding box center [226, 25] width 15 height 15
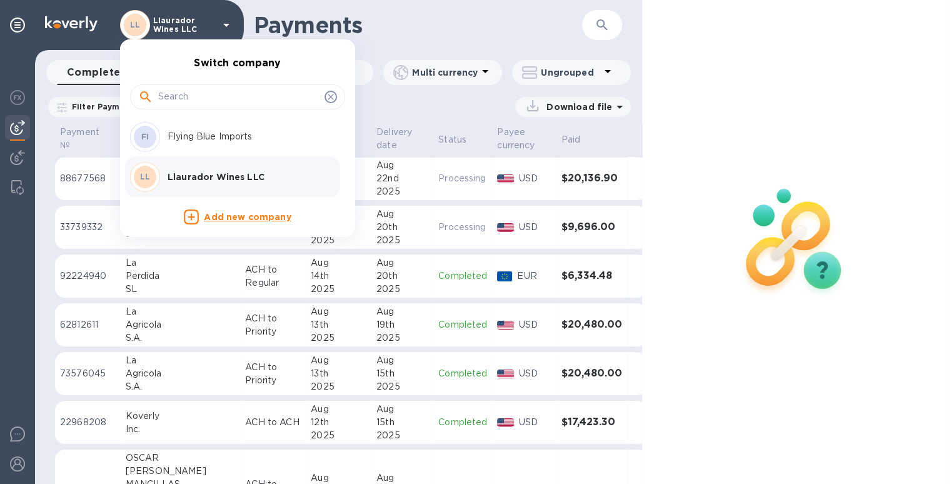
click at [230, 23] on div at bounding box center [475, 242] width 951 height 484
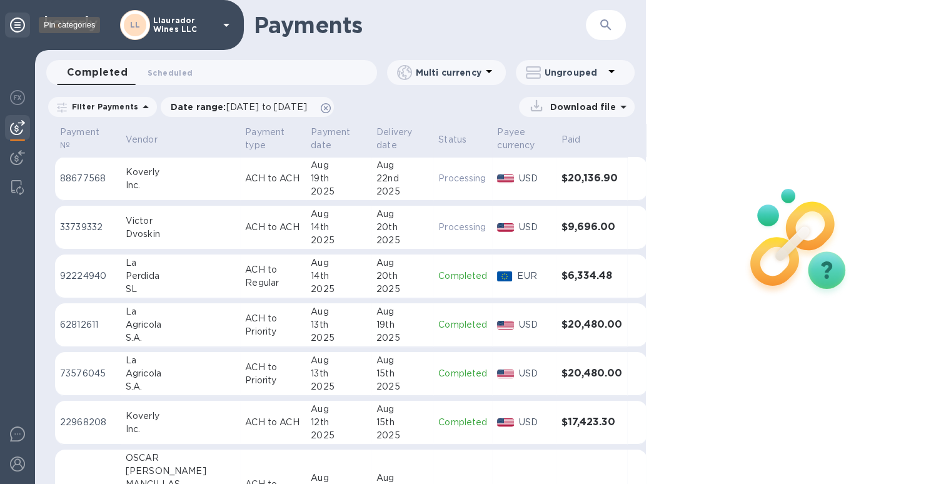
click at [18, 29] on icon at bounding box center [17, 25] width 15 height 15
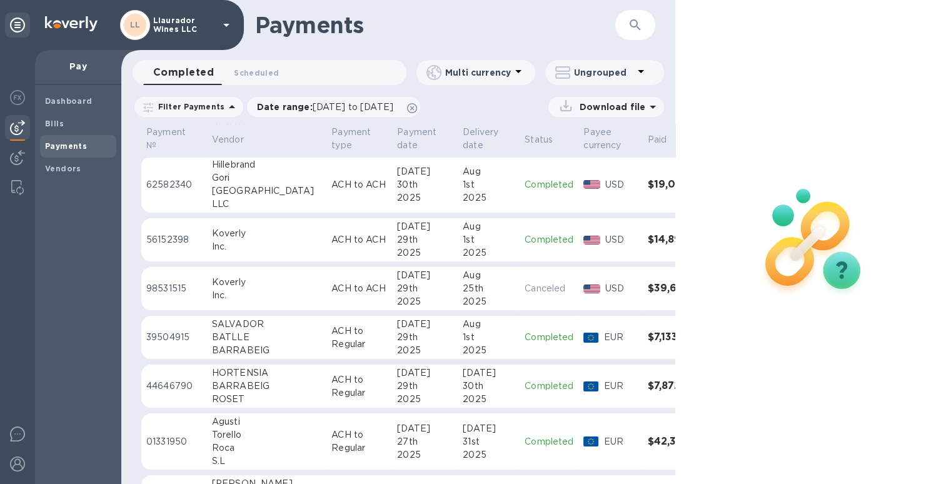
scroll to position [500, 0]
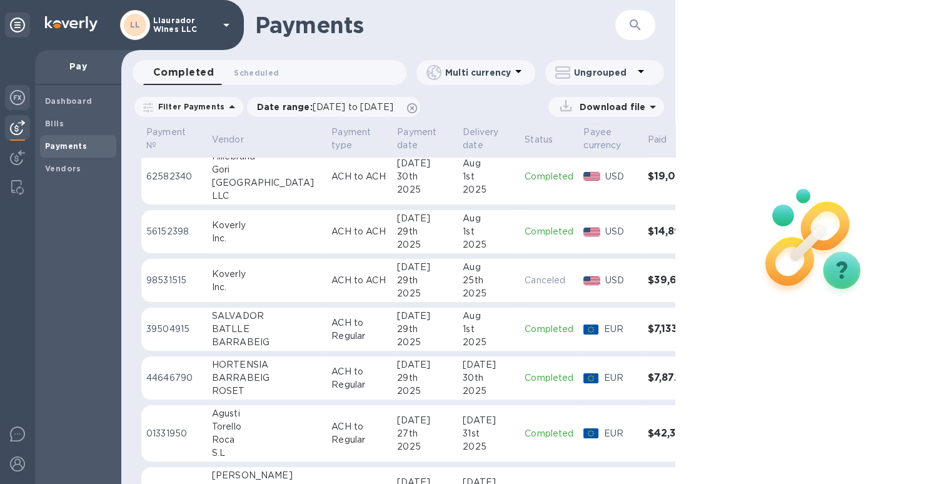
click at [18, 105] on div at bounding box center [17, 99] width 25 height 28
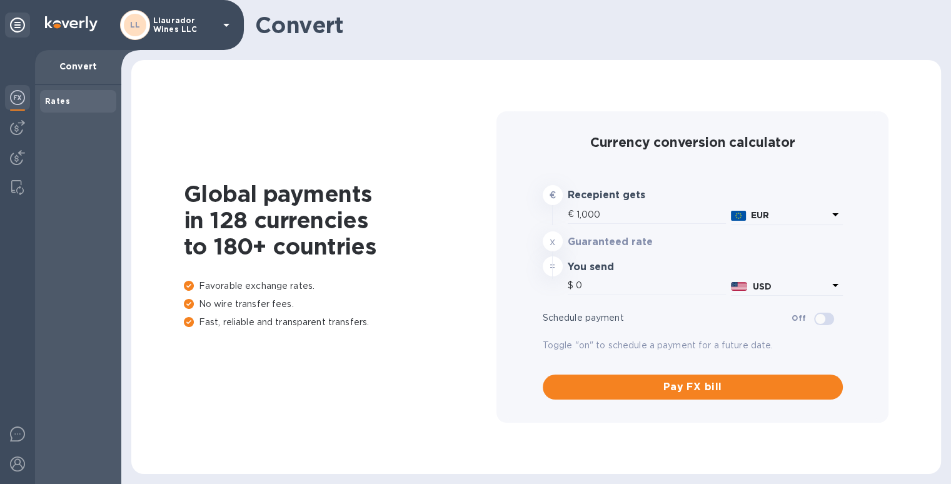
type input "1,173.86"
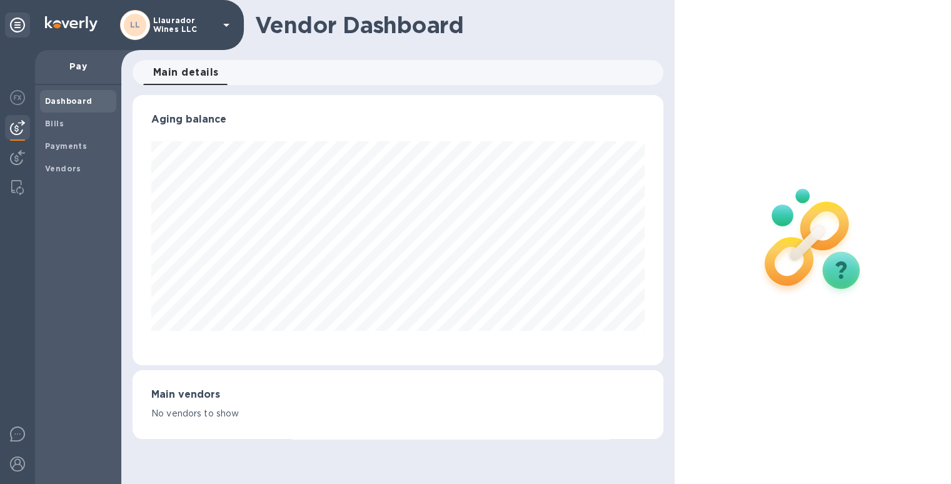
scroll to position [270, 530]
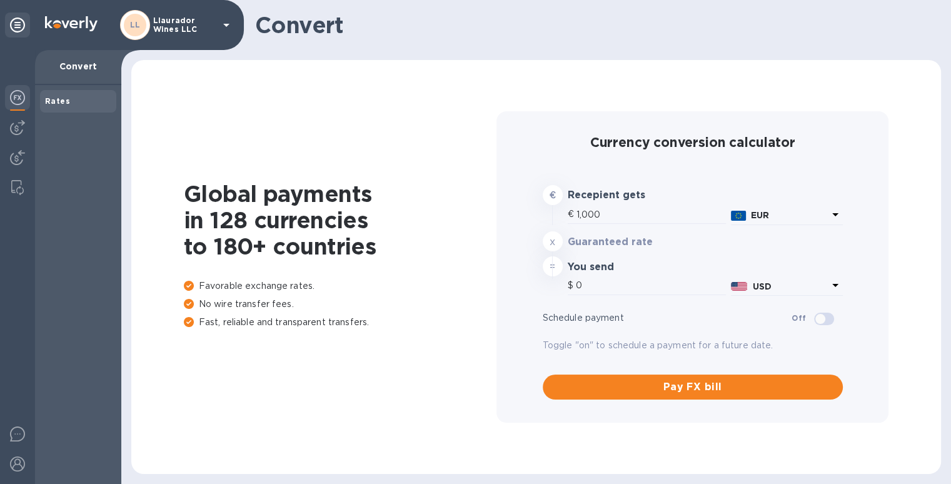
type input "1,173.86"
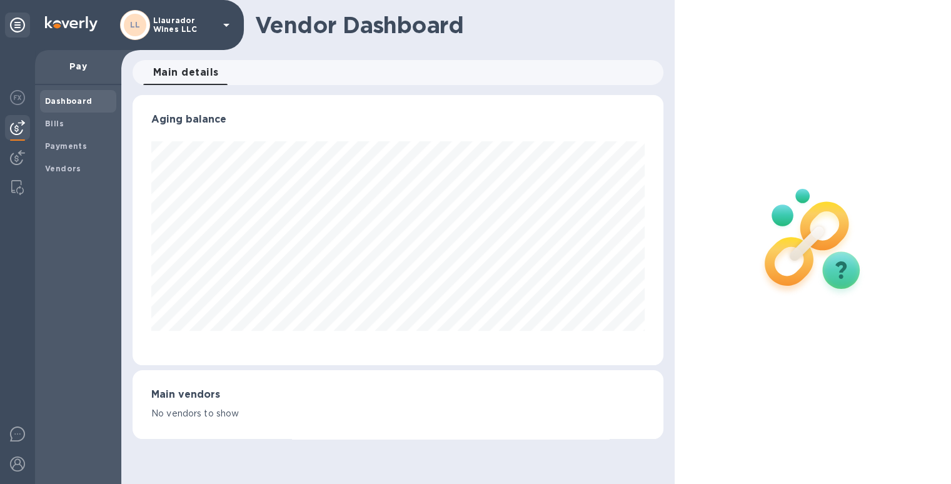
scroll to position [270, 530]
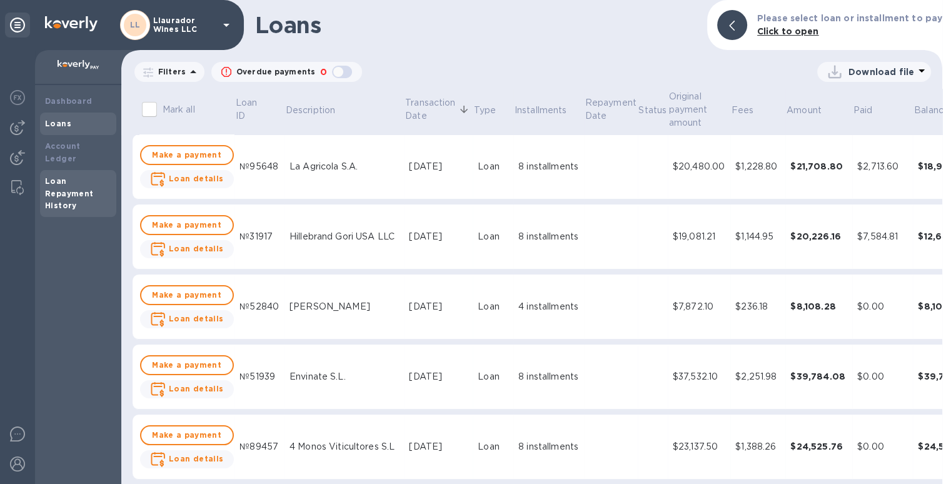
click at [97, 180] on div "Loan Repayment History" at bounding box center [78, 194] width 66 height 38
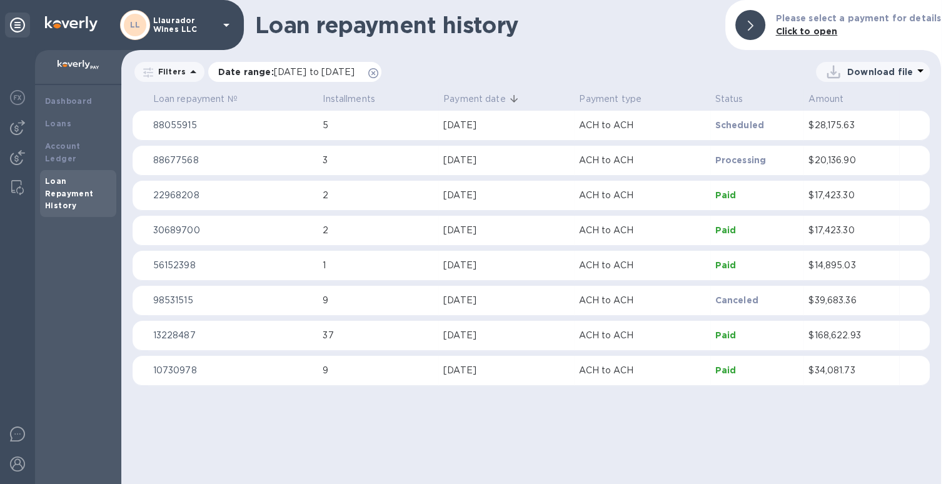
click at [378, 71] on icon at bounding box center [373, 73] width 10 height 10
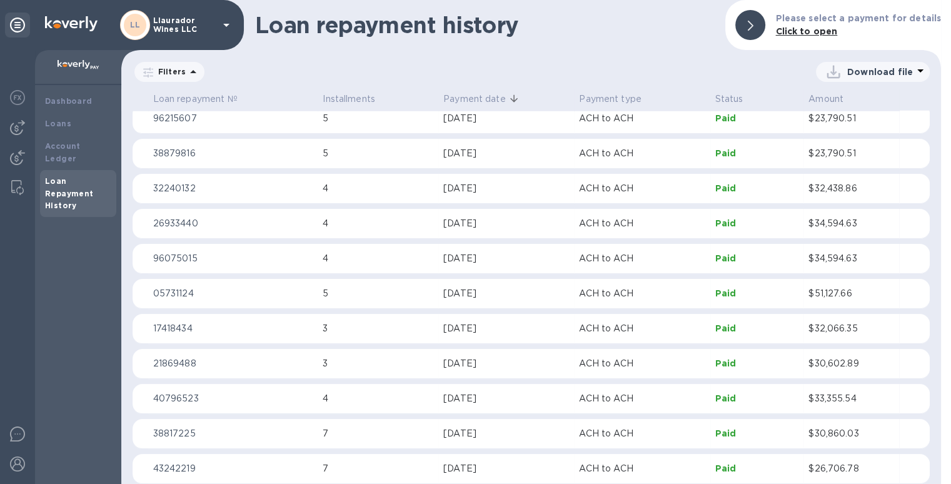
scroll to position [3315, 0]
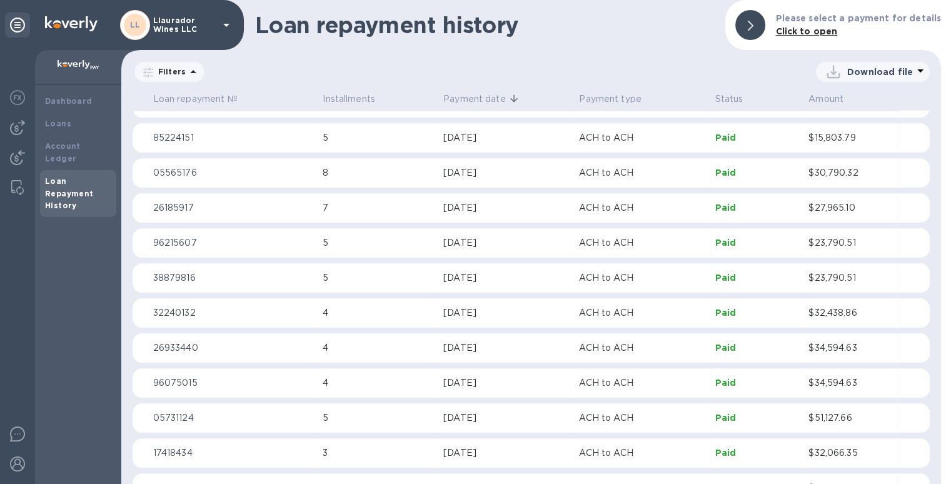
click at [722, 203] on p "Paid" at bounding box center [758, 207] width 84 height 13
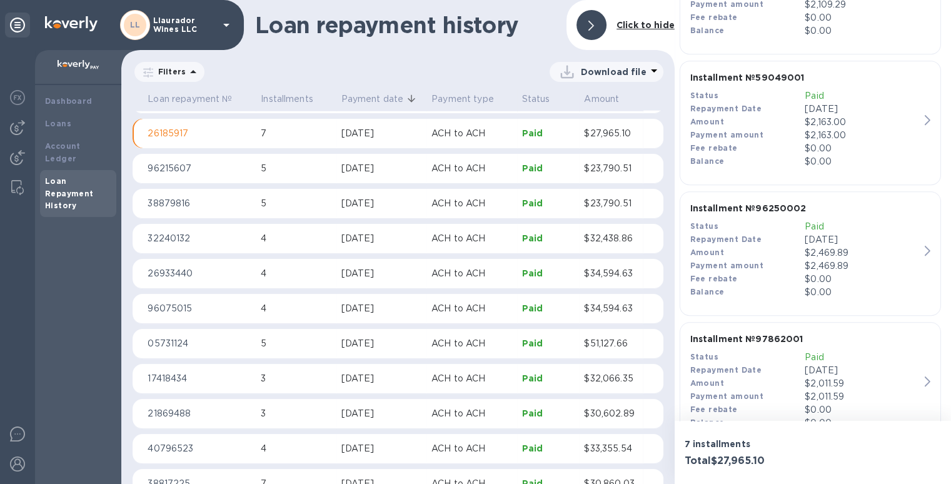
scroll to position [773, 0]
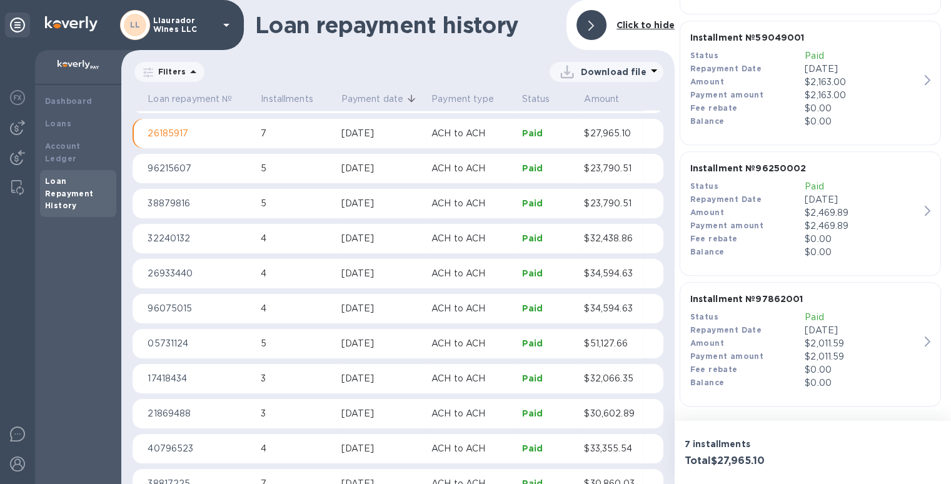
click at [820, 318] on p "Paid" at bounding box center [862, 317] width 115 height 13
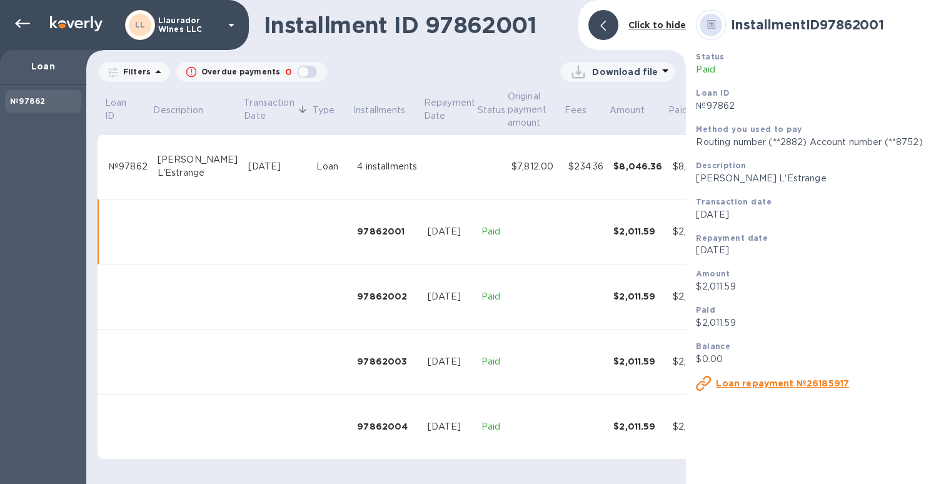
scroll to position [2, 0]
drag, startPoint x: 206, startPoint y: 176, endPoint x: 158, endPoint y: 162, distance: 50.1
click at [158, 162] on div "Alice L'Estrange" at bounding box center [198, 166] width 81 height 26
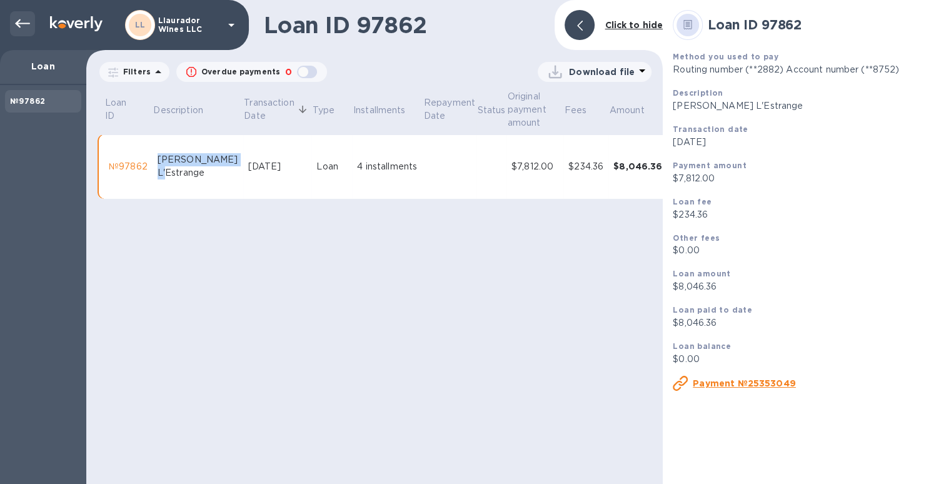
click at [18, 24] on icon at bounding box center [22, 23] width 15 height 9
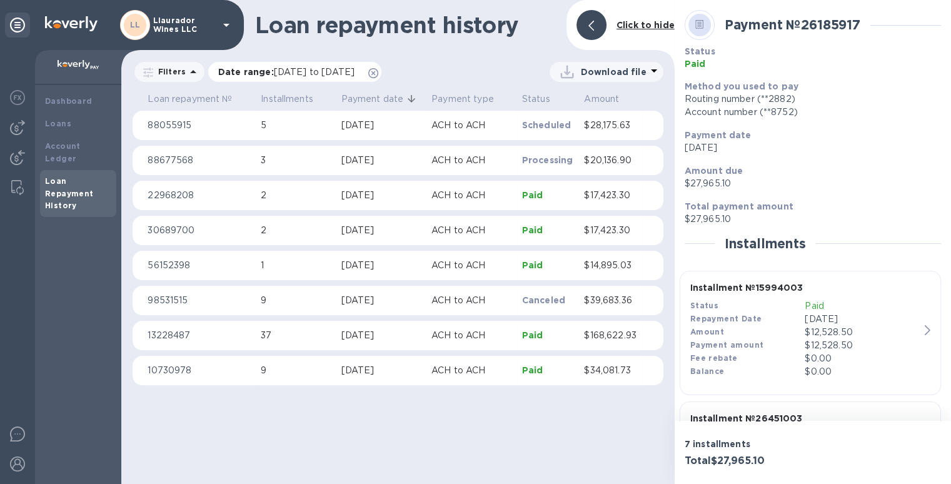
click at [378, 71] on icon at bounding box center [373, 73] width 10 height 10
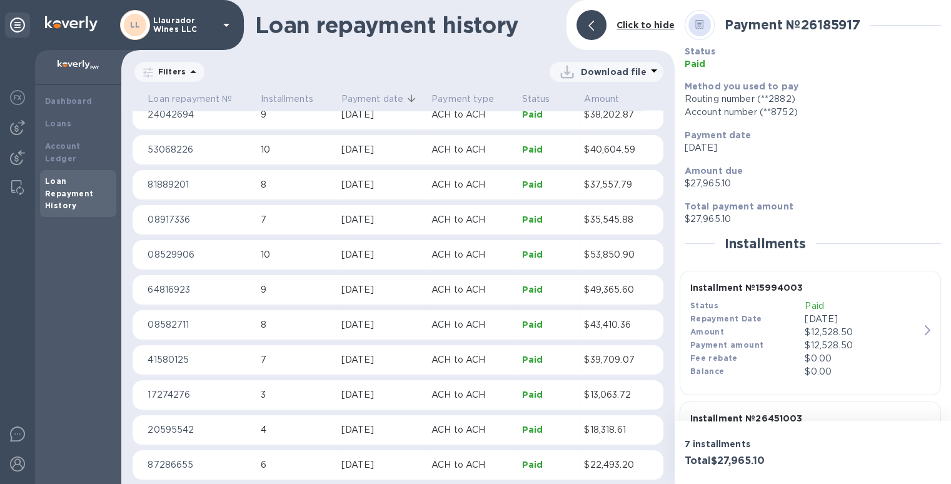
scroll to position [2952, 0]
click at [534, 183] on p "Paid" at bounding box center [548, 186] width 53 height 13
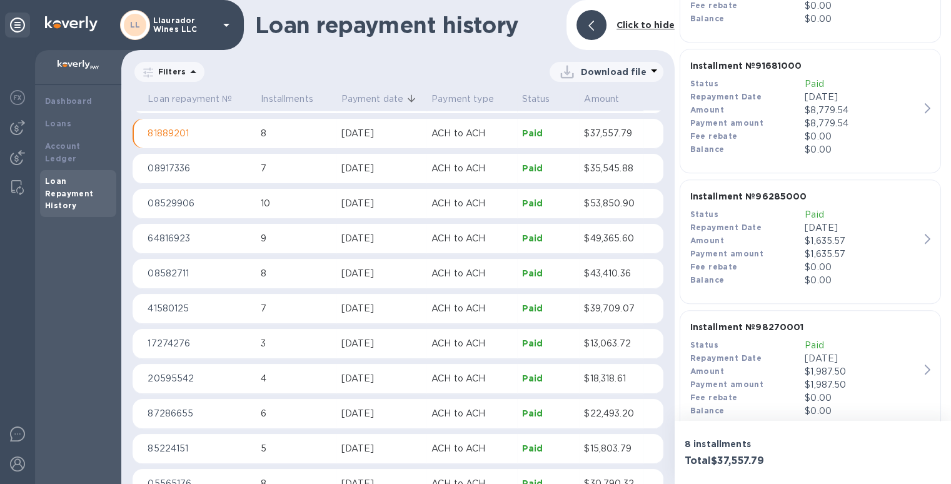
scroll to position [904, 0]
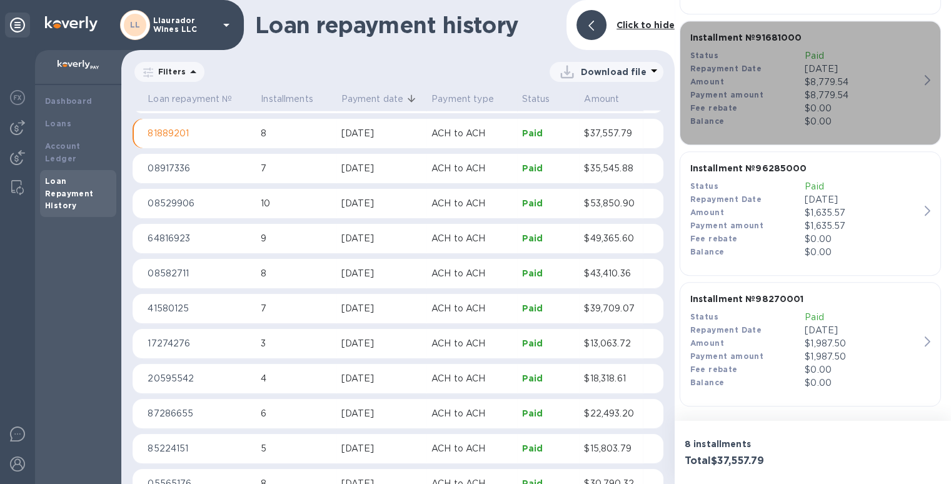
click at [756, 36] on b "Installment № 91681000" at bounding box center [747, 38] width 112 height 10
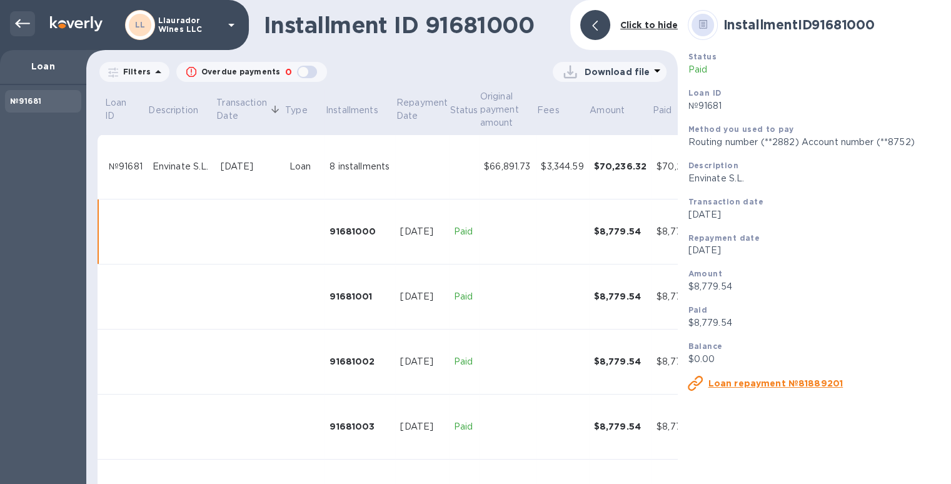
click at [26, 28] on icon at bounding box center [22, 23] width 15 height 15
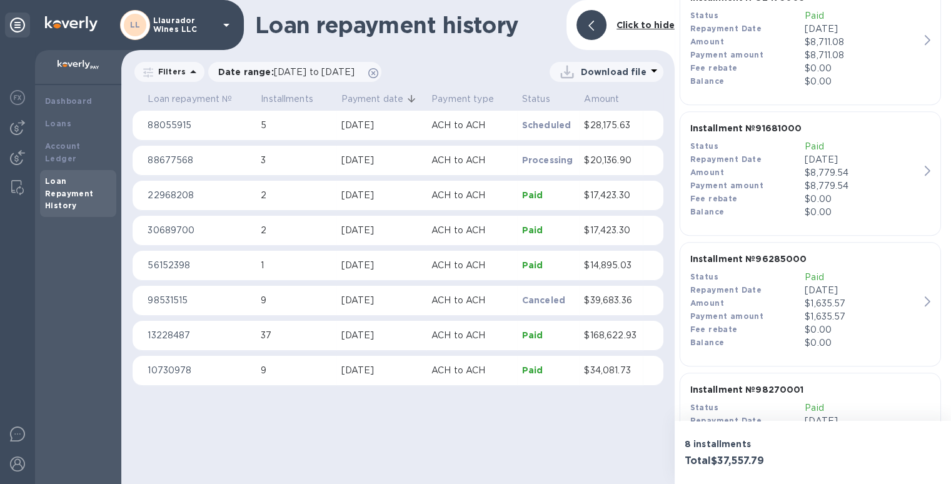
scroll to position [904, 0]
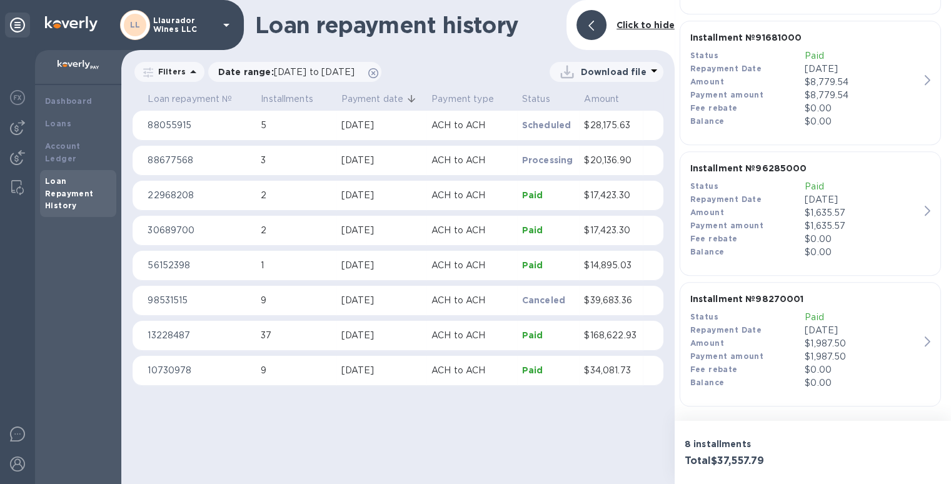
click at [805, 208] on div "$1,635.57" at bounding box center [862, 212] width 115 height 13
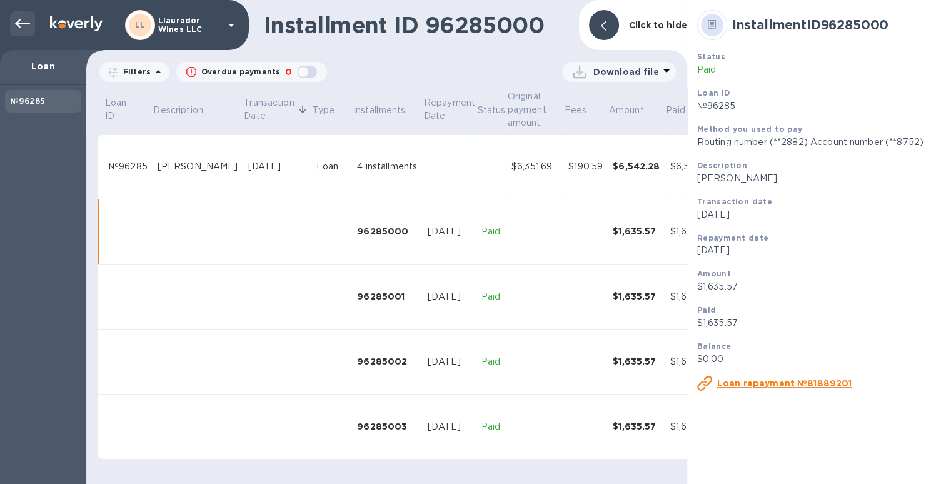
click at [19, 23] on icon at bounding box center [22, 23] width 15 height 9
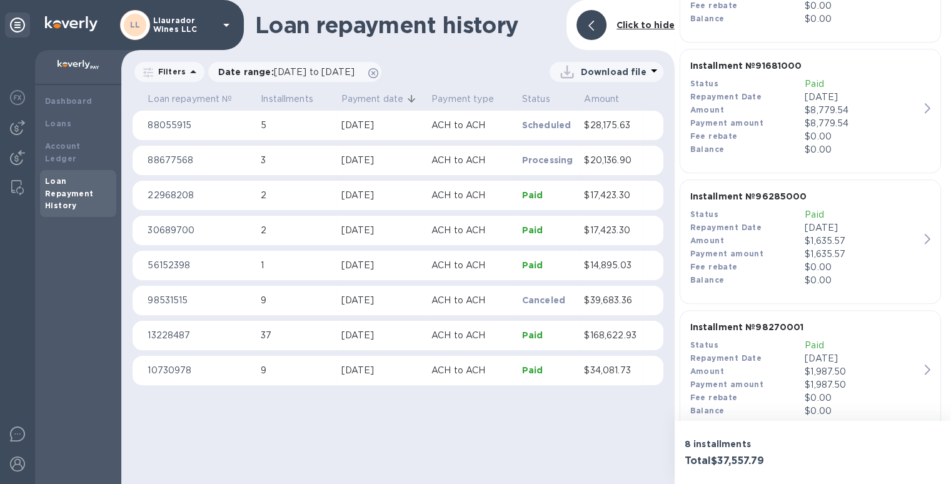
scroll to position [904, 0]
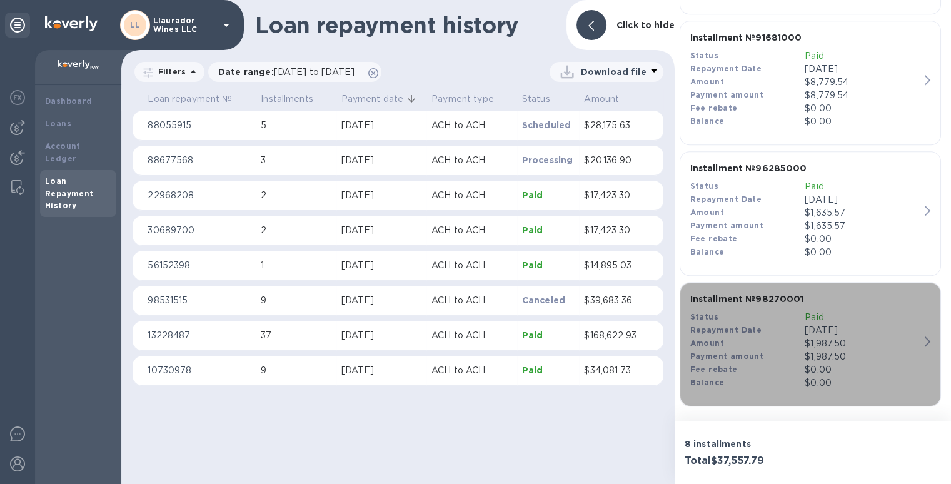
click at [816, 324] on p "Jan 30, 2024" at bounding box center [862, 330] width 115 height 13
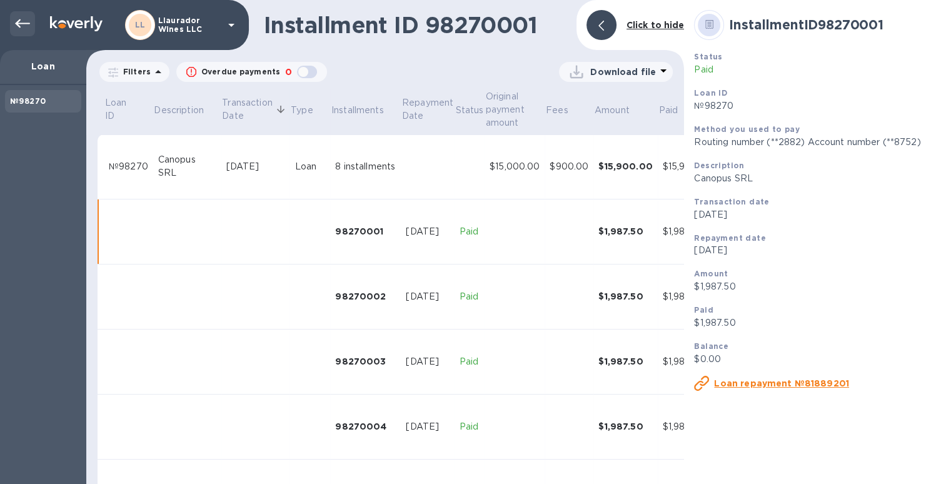
click at [24, 26] on icon at bounding box center [22, 23] width 15 height 15
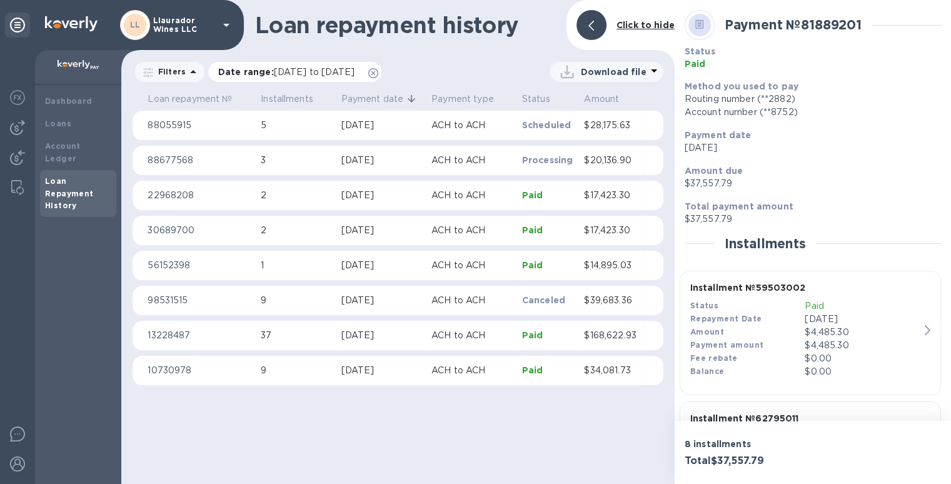
click at [378, 71] on icon at bounding box center [373, 73] width 10 height 10
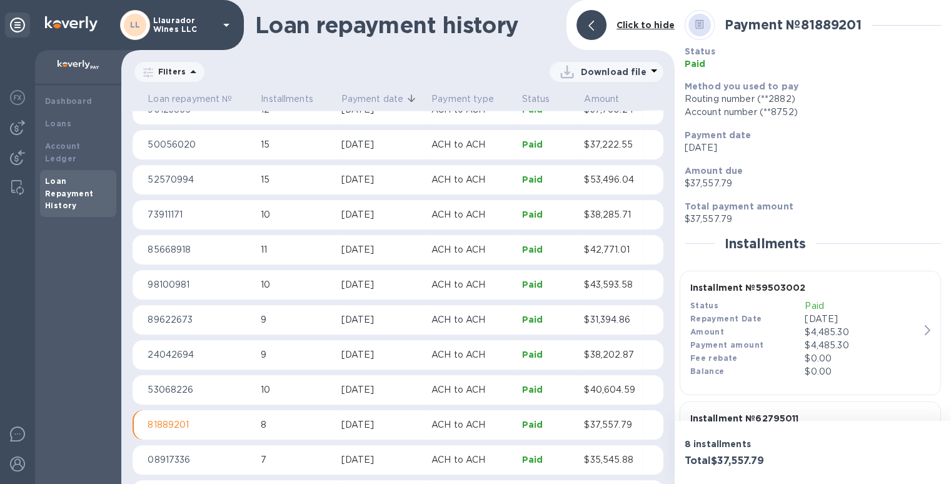
scroll to position [2629, 0]
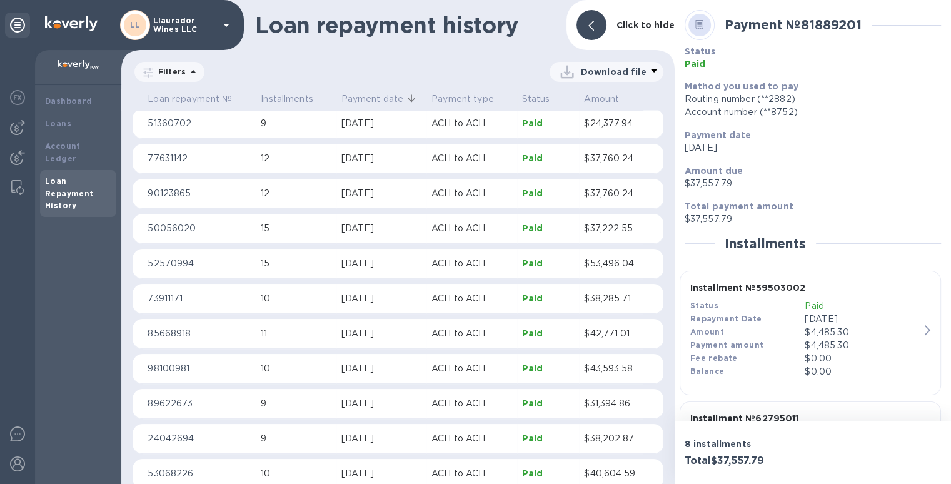
click at [524, 337] on p "Paid" at bounding box center [548, 333] width 53 height 13
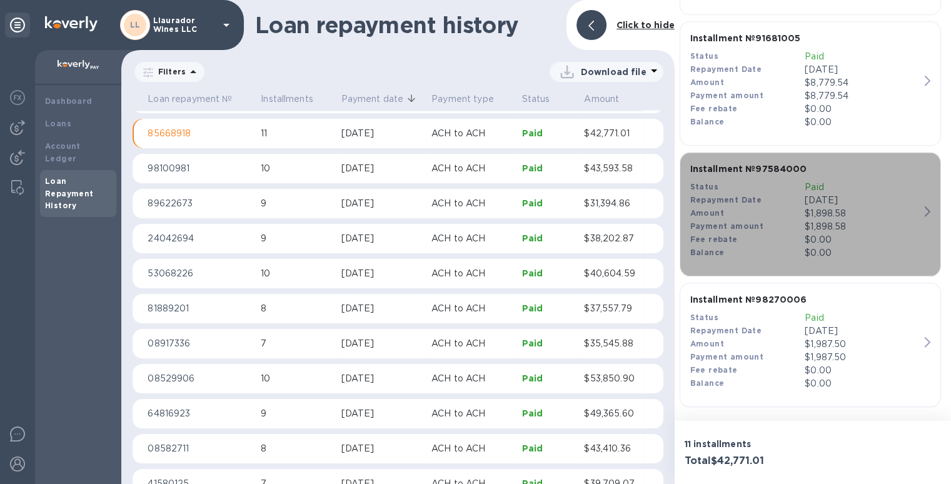
click at [834, 207] on div "$1,898.58" at bounding box center [862, 213] width 115 height 13
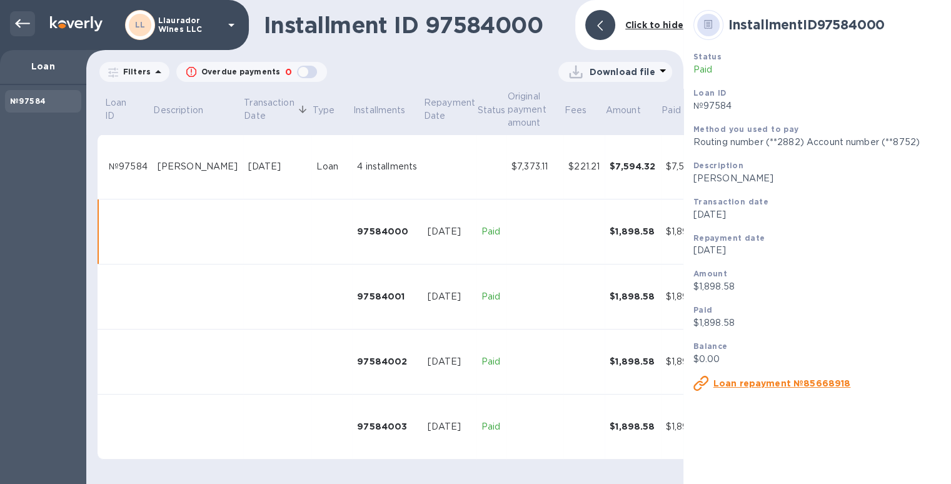
click at [17, 14] on div at bounding box center [22, 23] width 25 height 25
click at [16, 21] on icon at bounding box center [22, 23] width 15 height 9
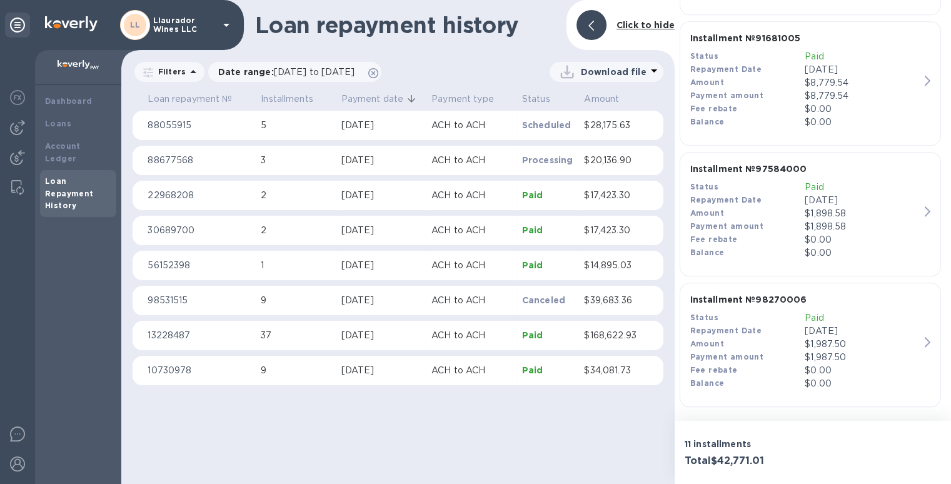
scroll to position [1170, 0]
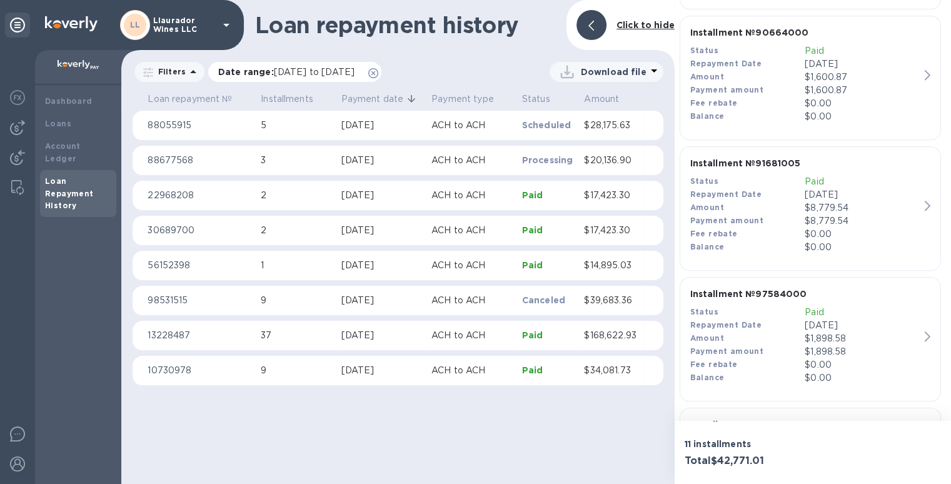
click at [378, 69] on icon at bounding box center [373, 73] width 10 height 10
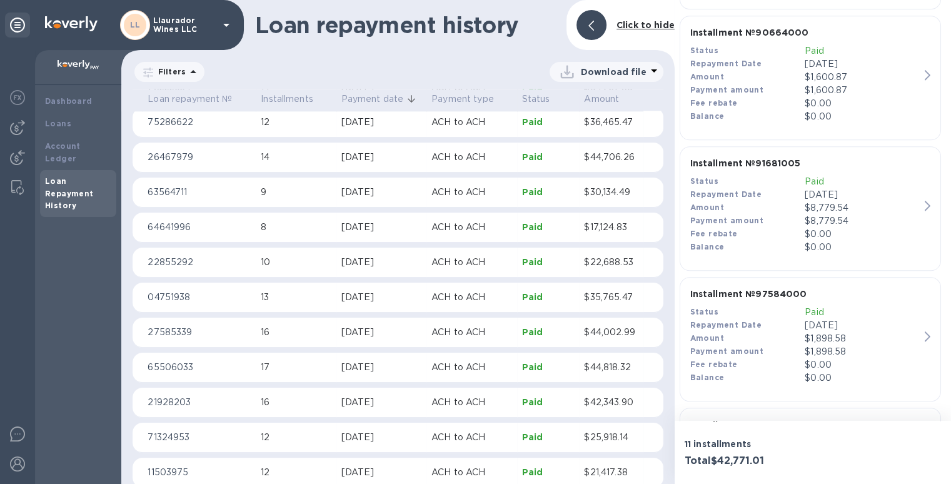
scroll to position [1516, 0]
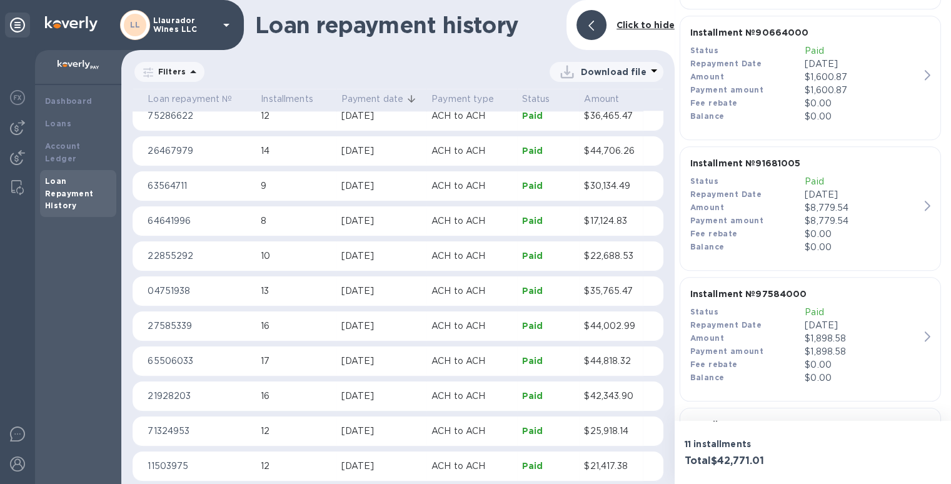
click at [519, 149] on td "Paid" at bounding box center [548, 151] width 63 height 30
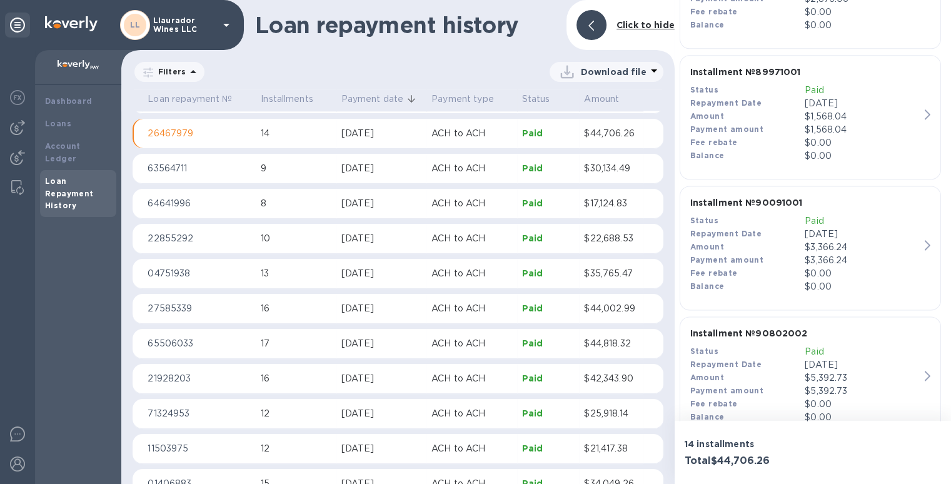
scroll to position [1686, 0]
